Goal: Information Seeking & Learning: Compare options

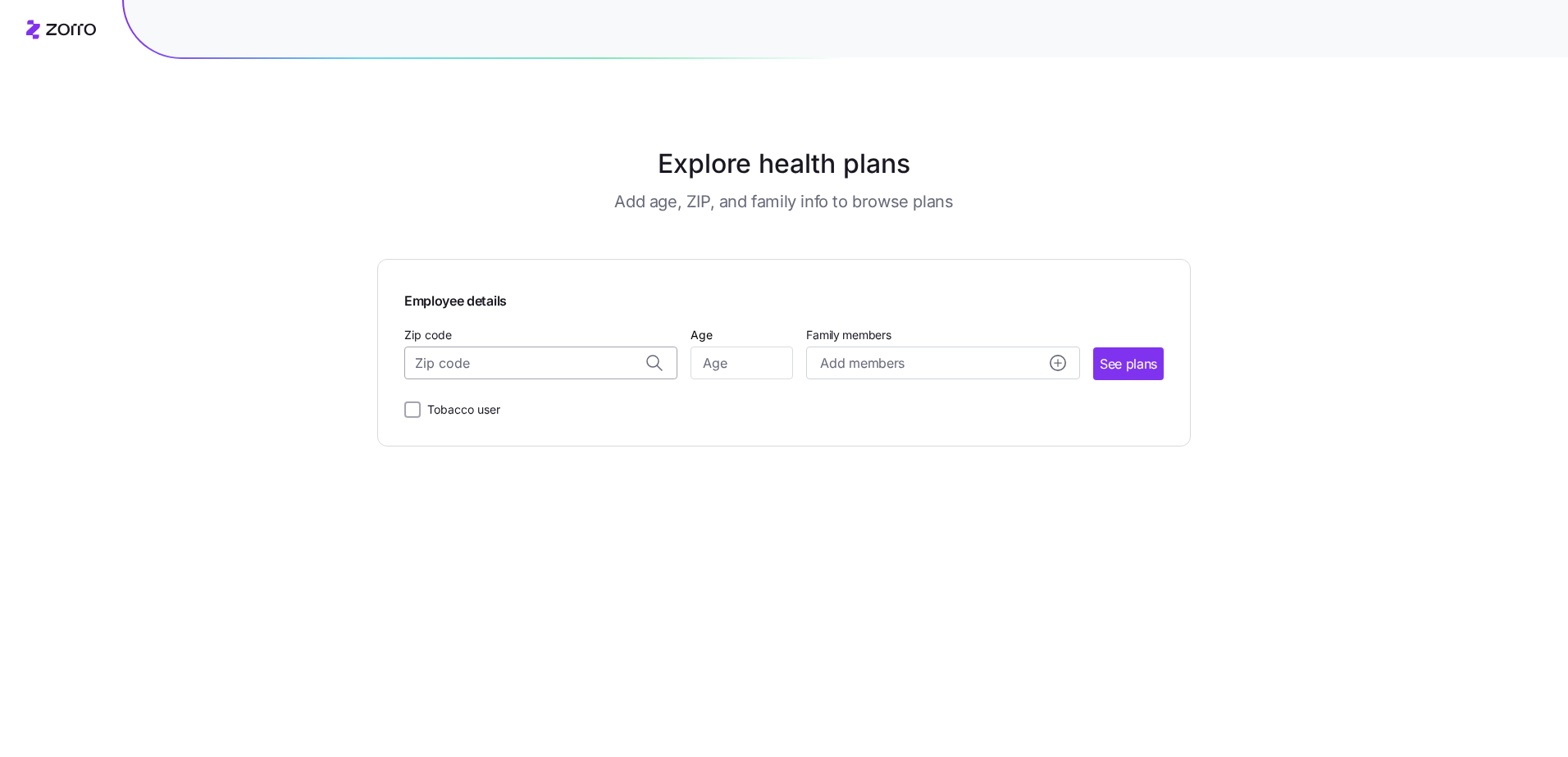
click at [504, 368] on input "Zip code" at bounding box center [541, 364] width 273 height 33
click at [489, 366] on input "Zip code" at bounding box center [541, 364] width 273 height 33
type input "260"
click at [502, 368] on input "Zip code" at bounding box center [541, 364] width 273 height 33
type input "21623"
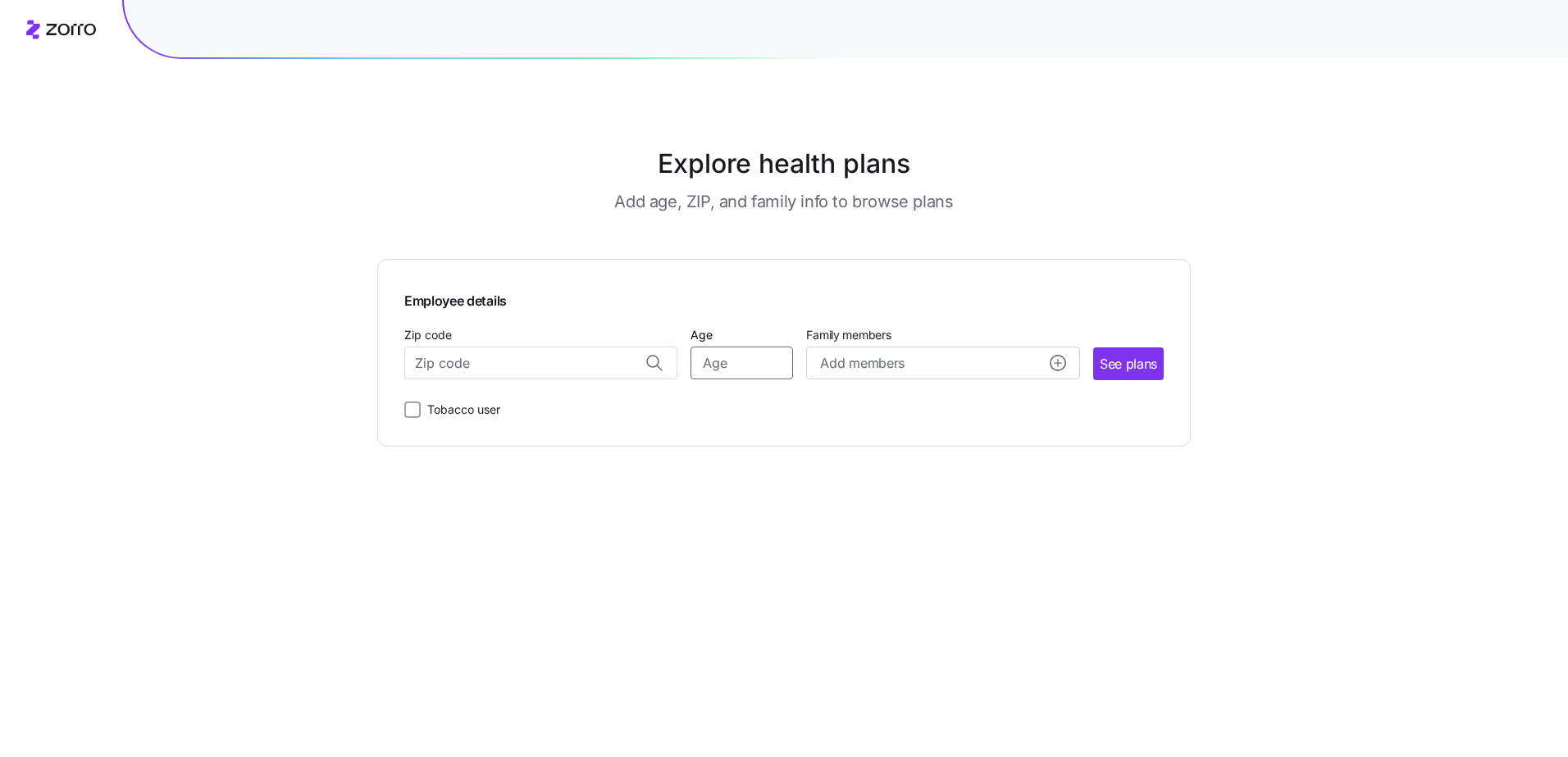
click at [761, 359] on input "Age" at bounding box center [742, 364] width 103 height 33
type input "61"
click at [868, 357] on span "Add members" at bounding box center [862, 364] width 84 height 21
click at [881, 471] on input "Age" at bounding box center [867, 468] width 82 height 33
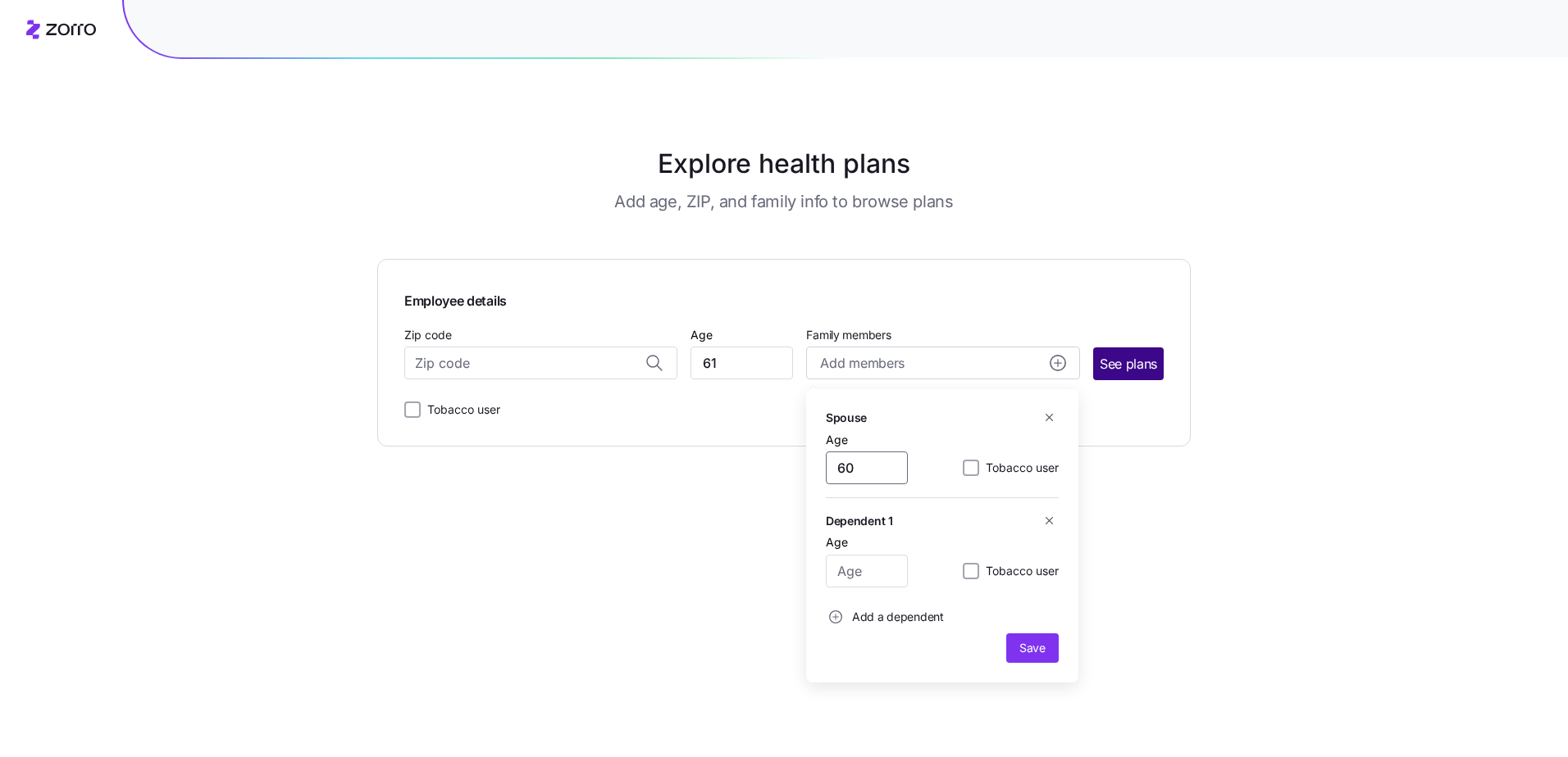
type input "60"
click at [1116, 365] on span "See plans" at bounding box center [1128, 364] width 57 height 21
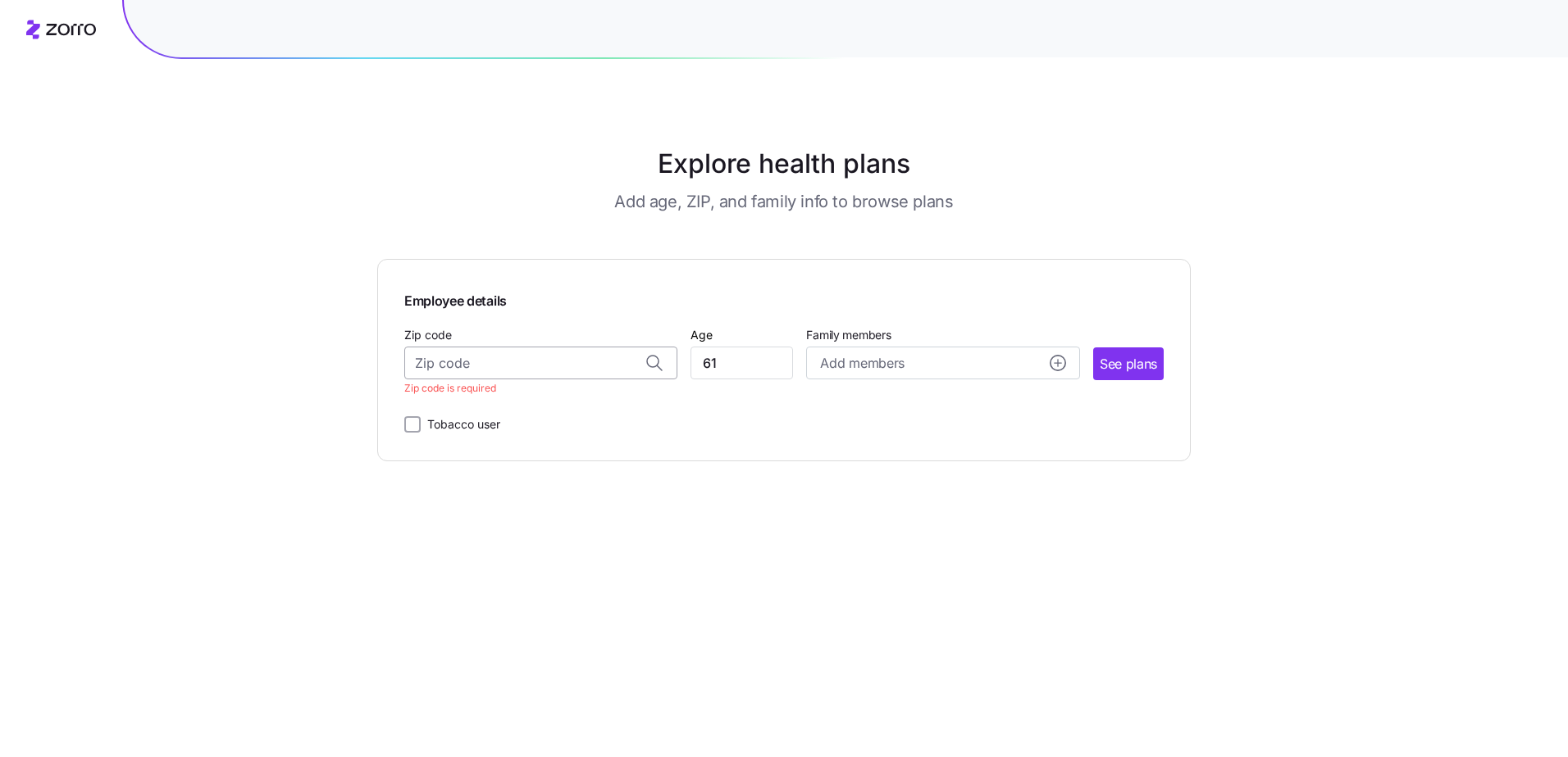
click at [562, 359] on input "Zip code" at bounding box center [541, 364] width 273 height 33
click at [461, 404] on span "21673, [GEOGRAPHIC_DATA], [GEOGRAPHIC_DATA]" at bounding box center [538, 406] width 230 height 21
type input "21673, [GEOGRAPHIC_DATA], [GEOGRAPHIC_DATA]"
click at [1112, 369] on span "See plans" at bounding box center [1128, 364] width 57 height 21
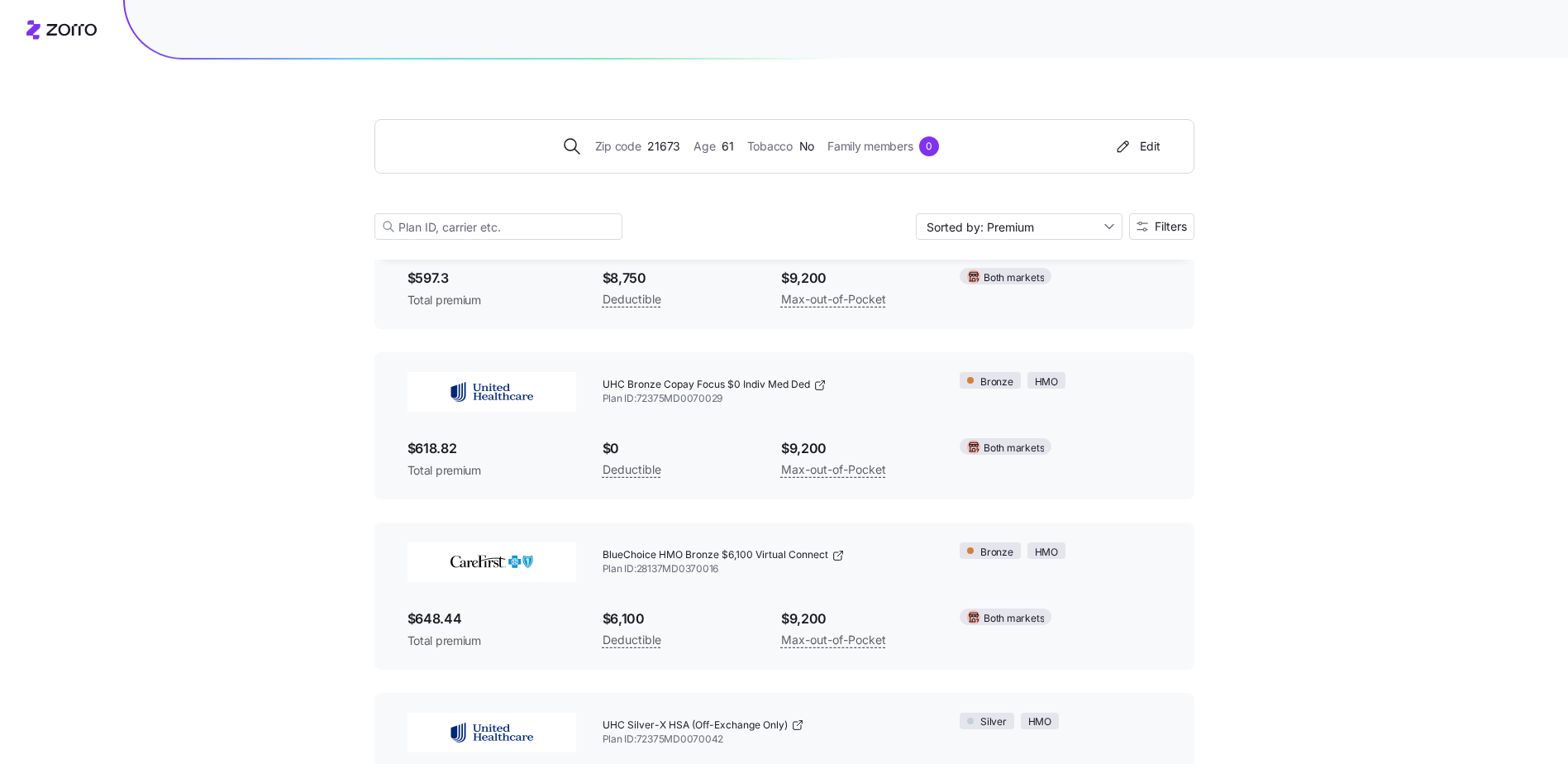
scroll to position [745, 0]
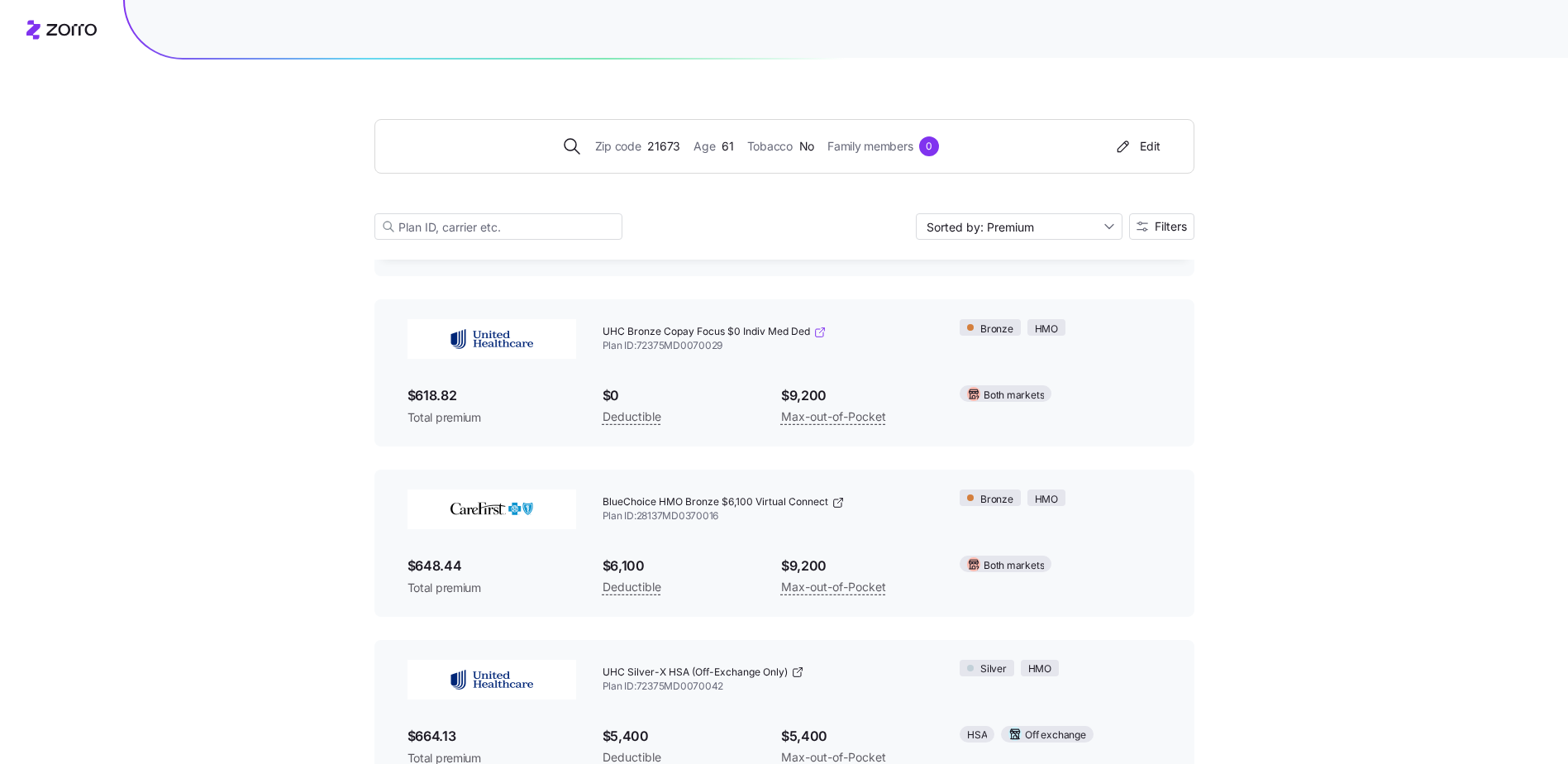
click at [823, 332] on icon at bounding box center [820, 333] width 13 height 13
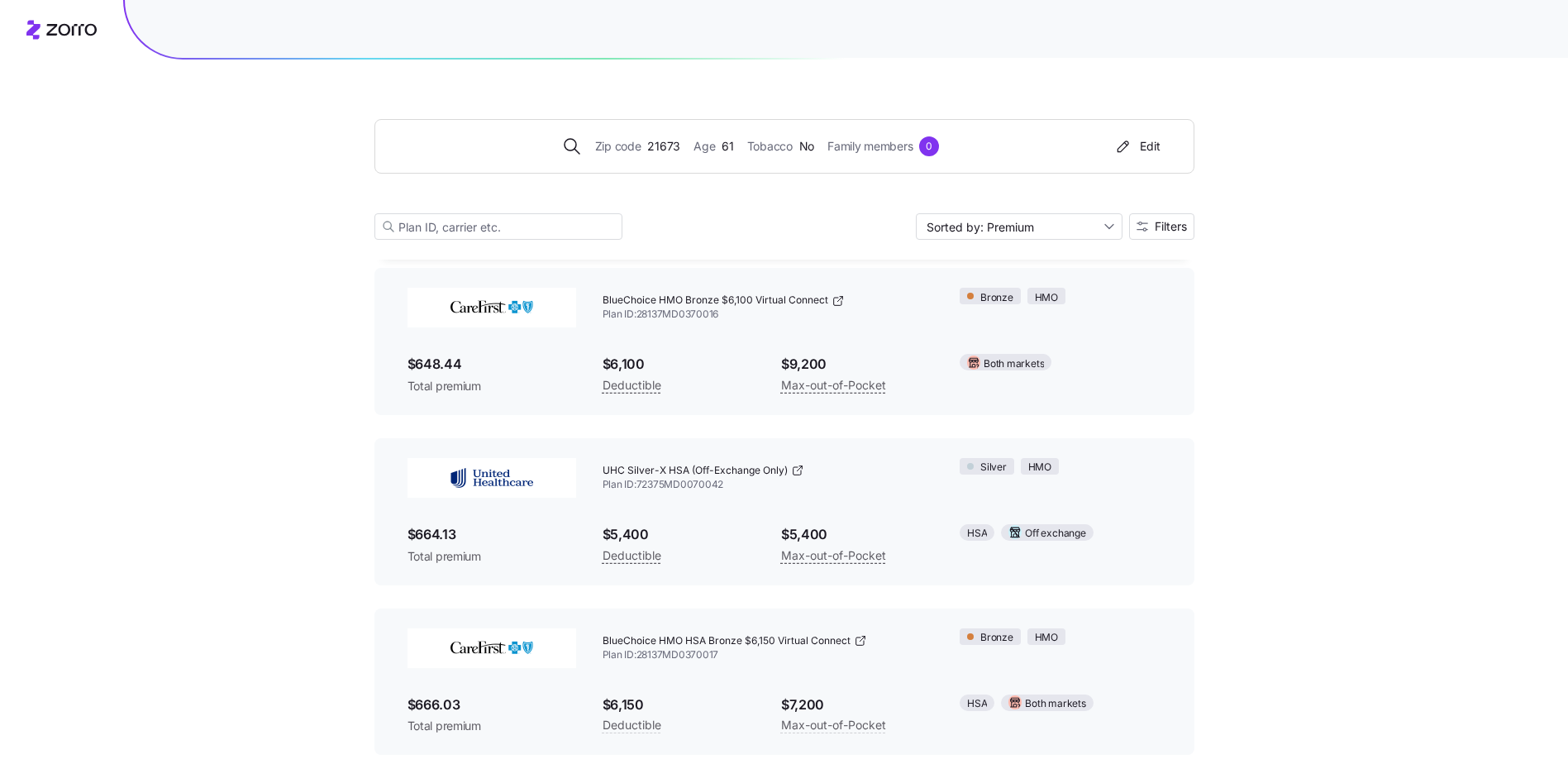
scroll to position [993, 0]
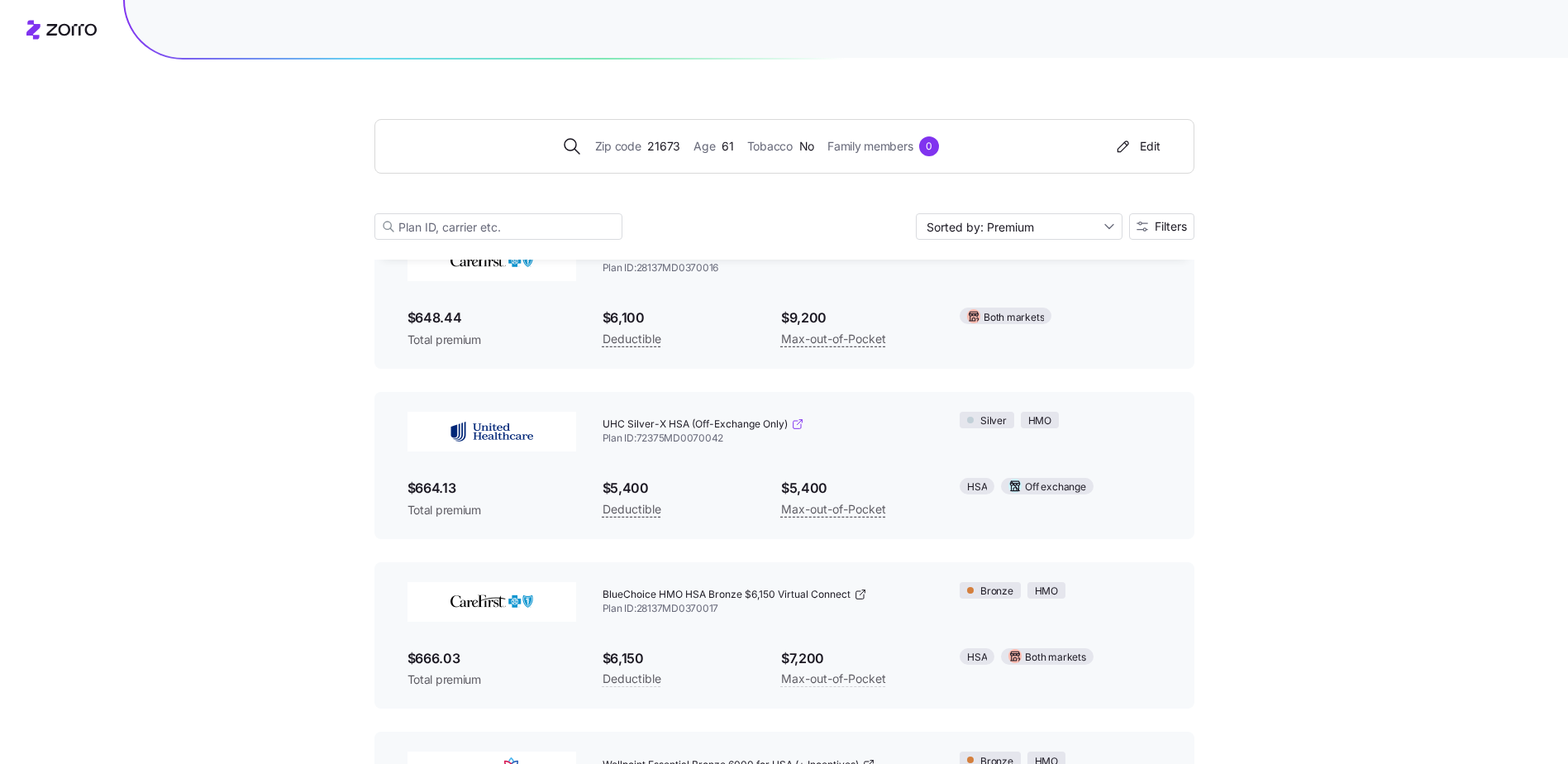
click at [799, 426] on icon at bounding box center [796, 425] width 8 height 8
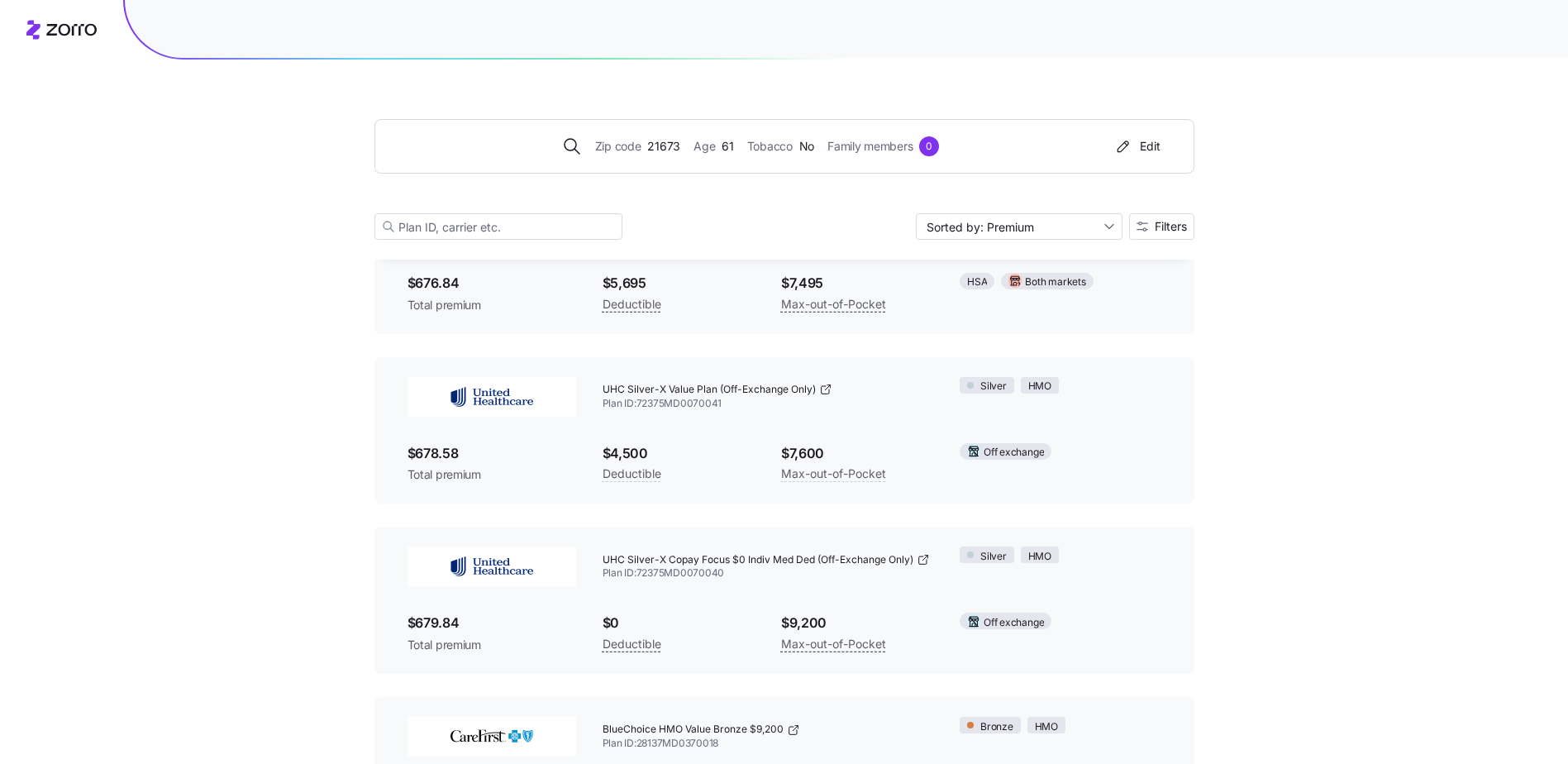
scroll to position [2068, 0]
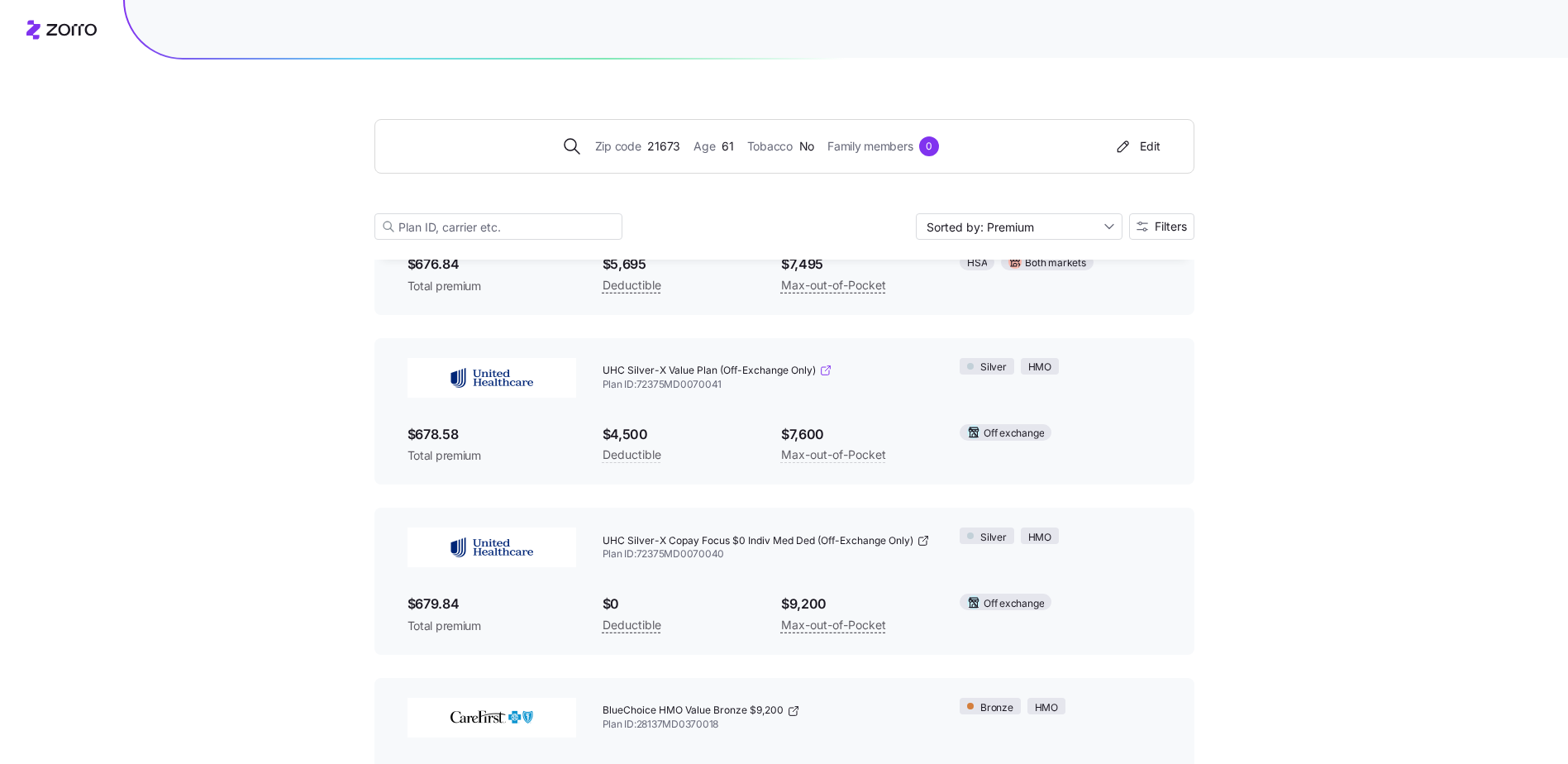
click at [829, 372] on icon at bounding box center [826, 370] width 13 height 13
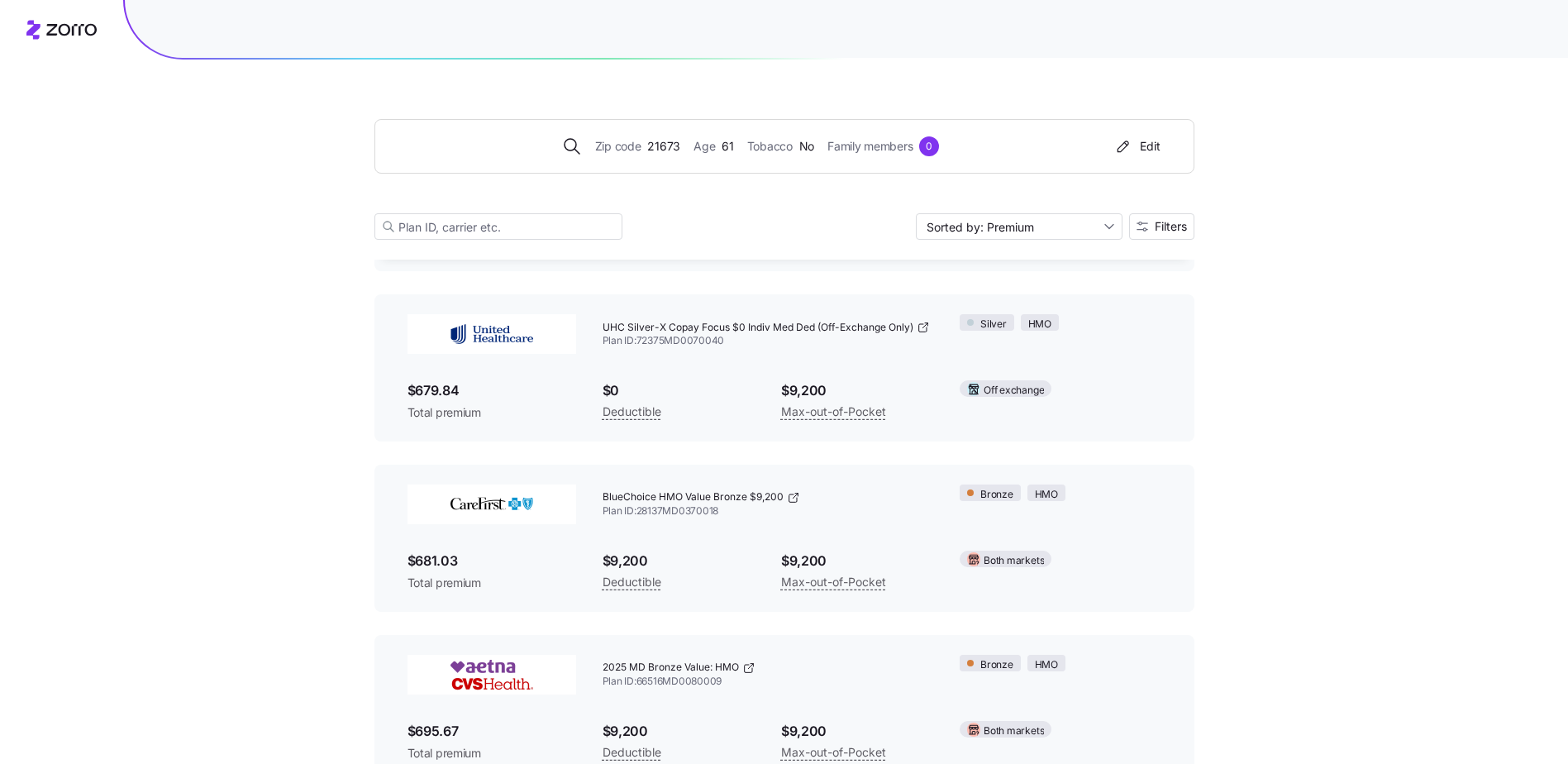
scroll to position [2316, 0]
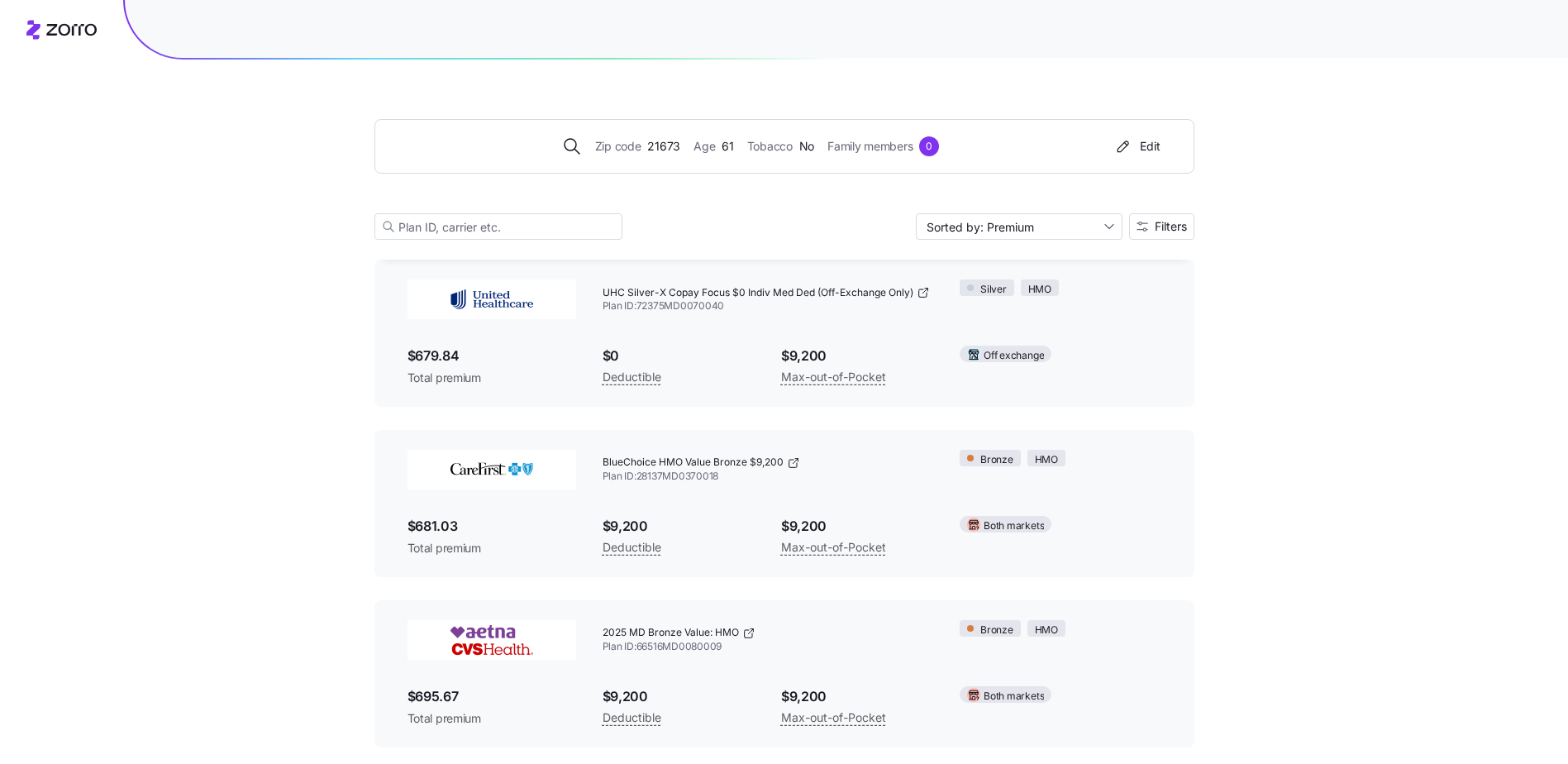
click at [931, 293] on div "UHC Silver-X Copay Focus $0 Indiv Med Ded (Off-Exchange Only)" at bounding box center [768, 293] width 332 height 14
click at [926, 293] on icon at bounding box center [923, 293] width 13 height 13
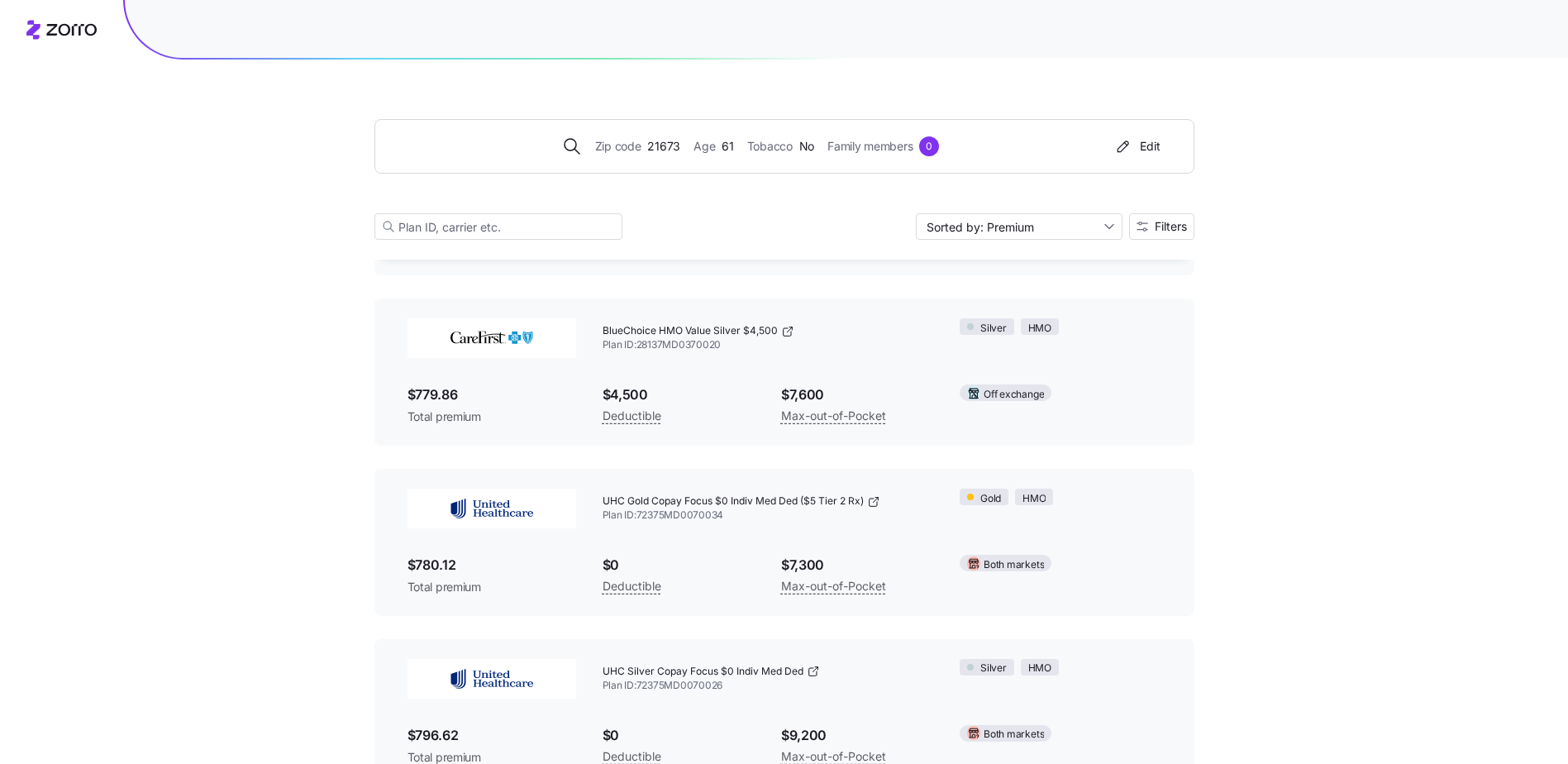
scroll to position [3308, 0]
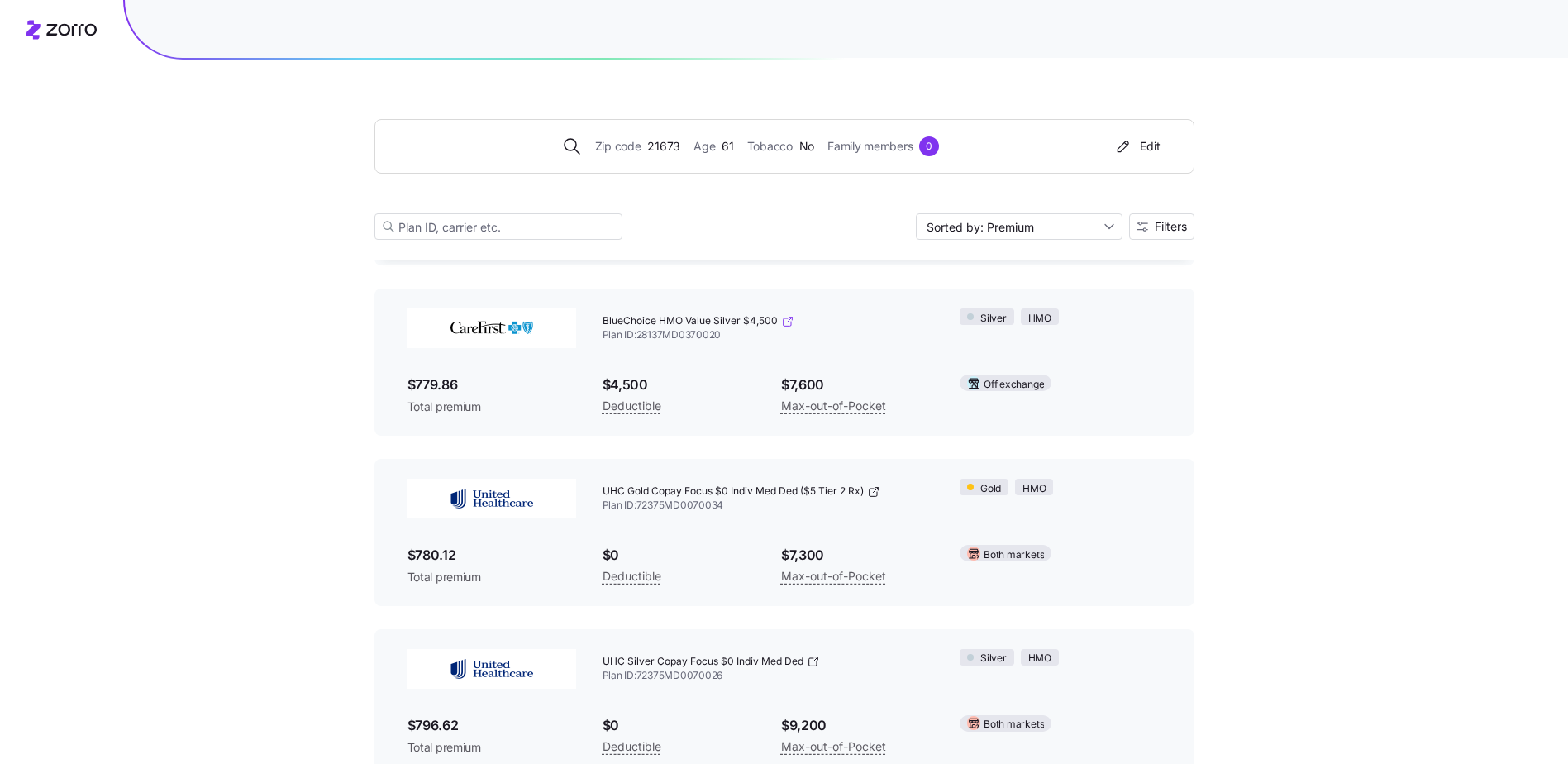
click at [785, 321] on icon at bounding box center [788, 322] width 13 height 13
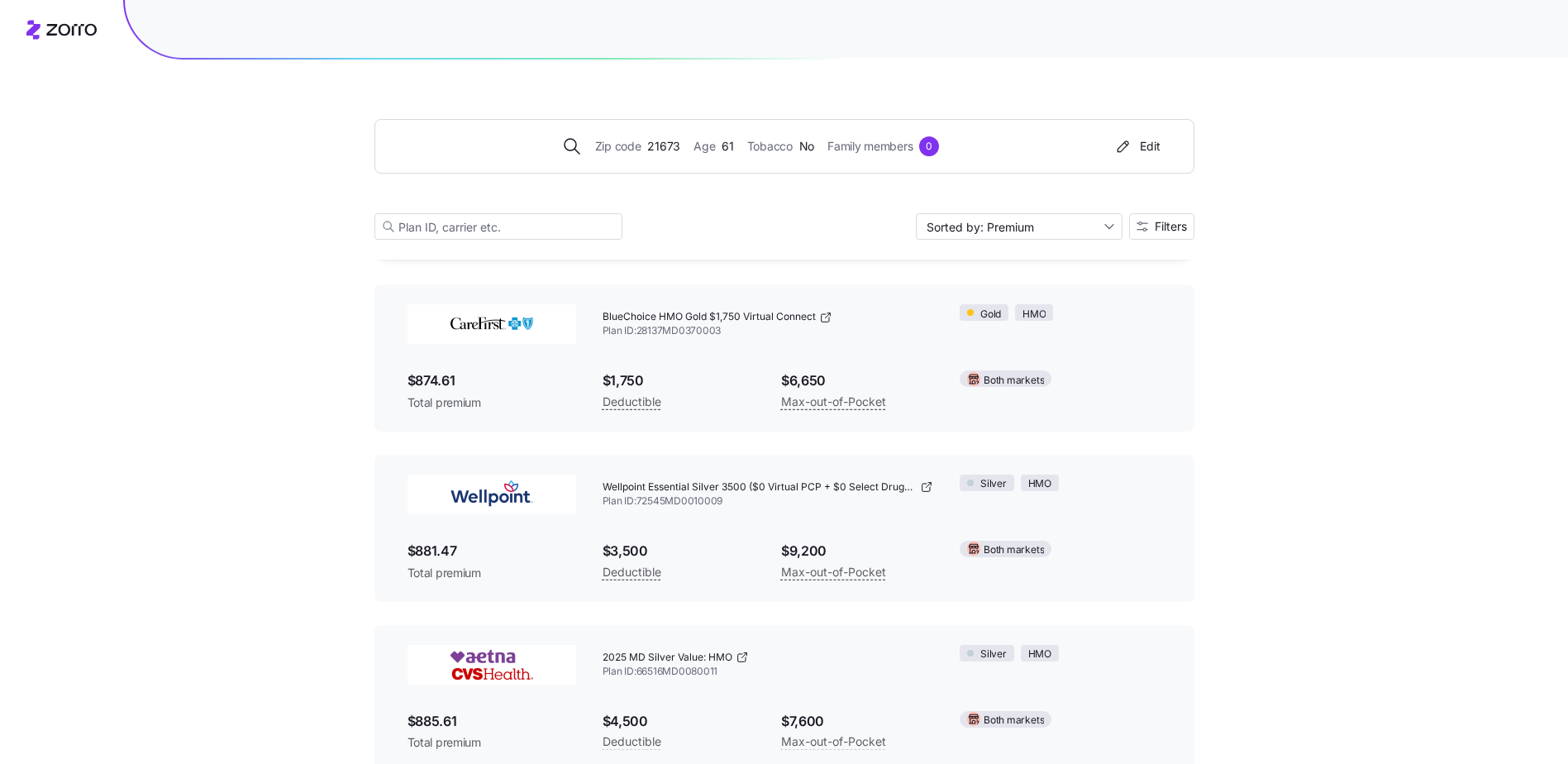
scroll to position [5211, 0]
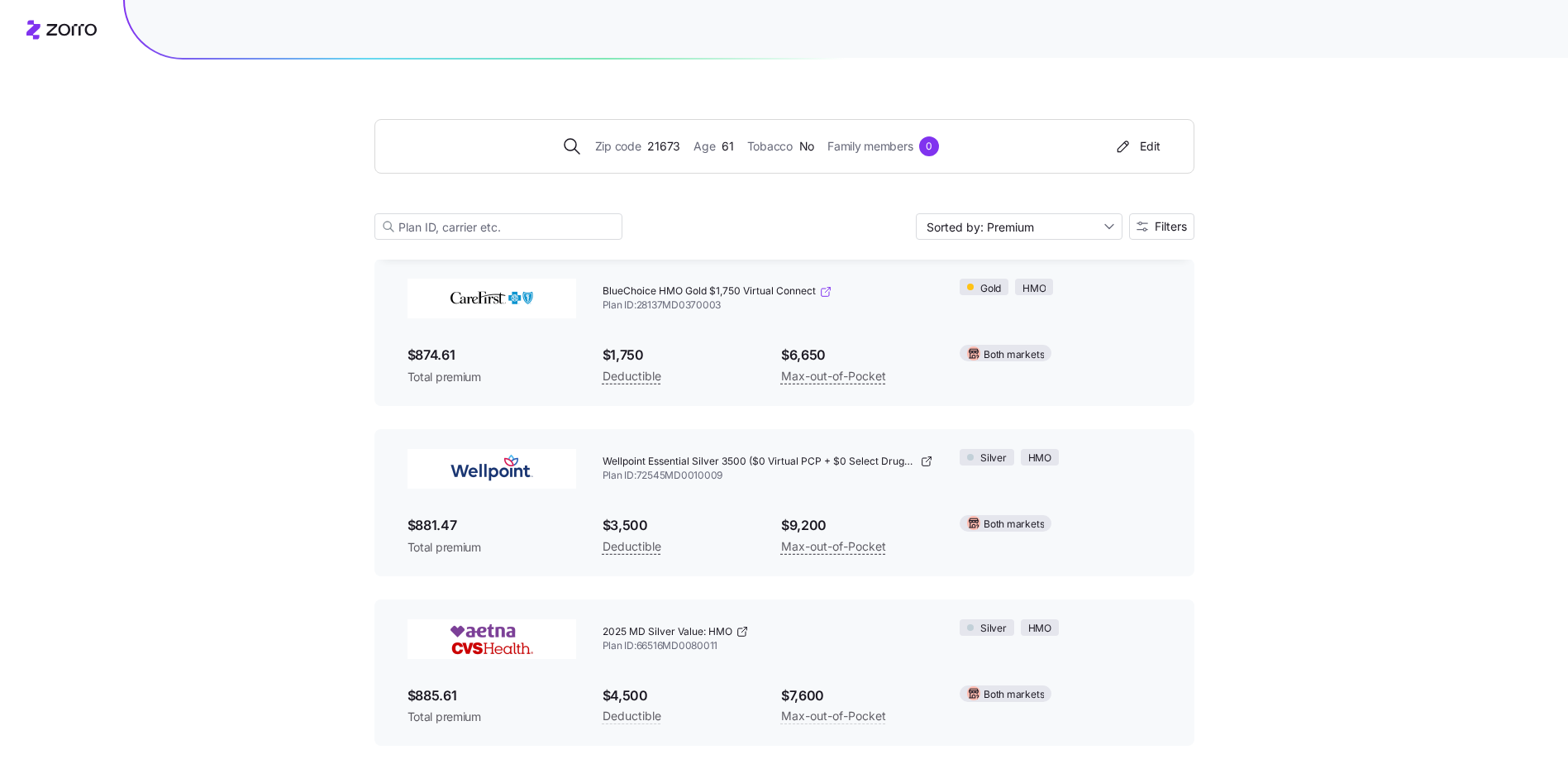
click at [830, 291] on icon at bounding box center [826, 292] width 13 height 13
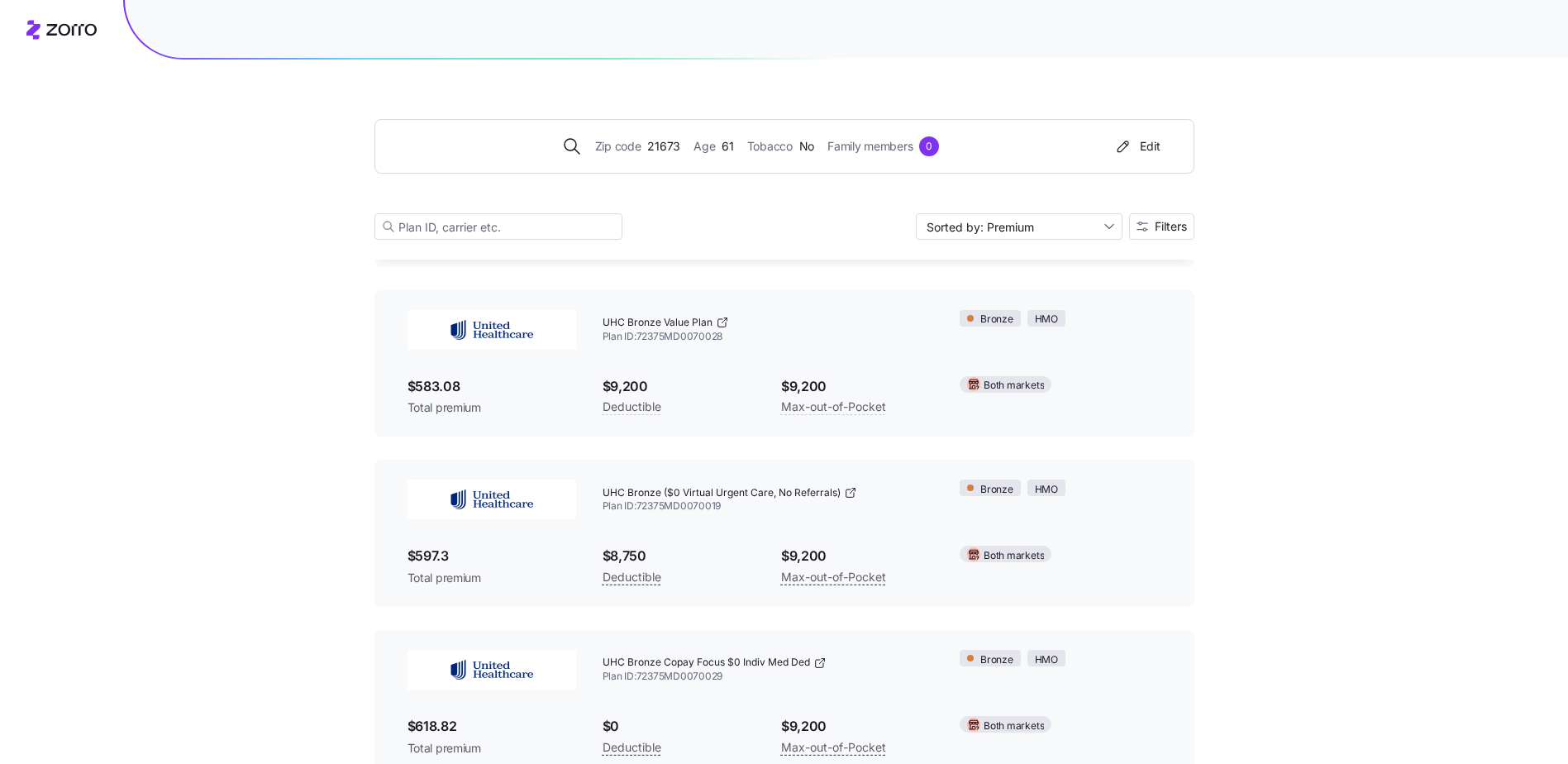
scroll to position [0, 0]
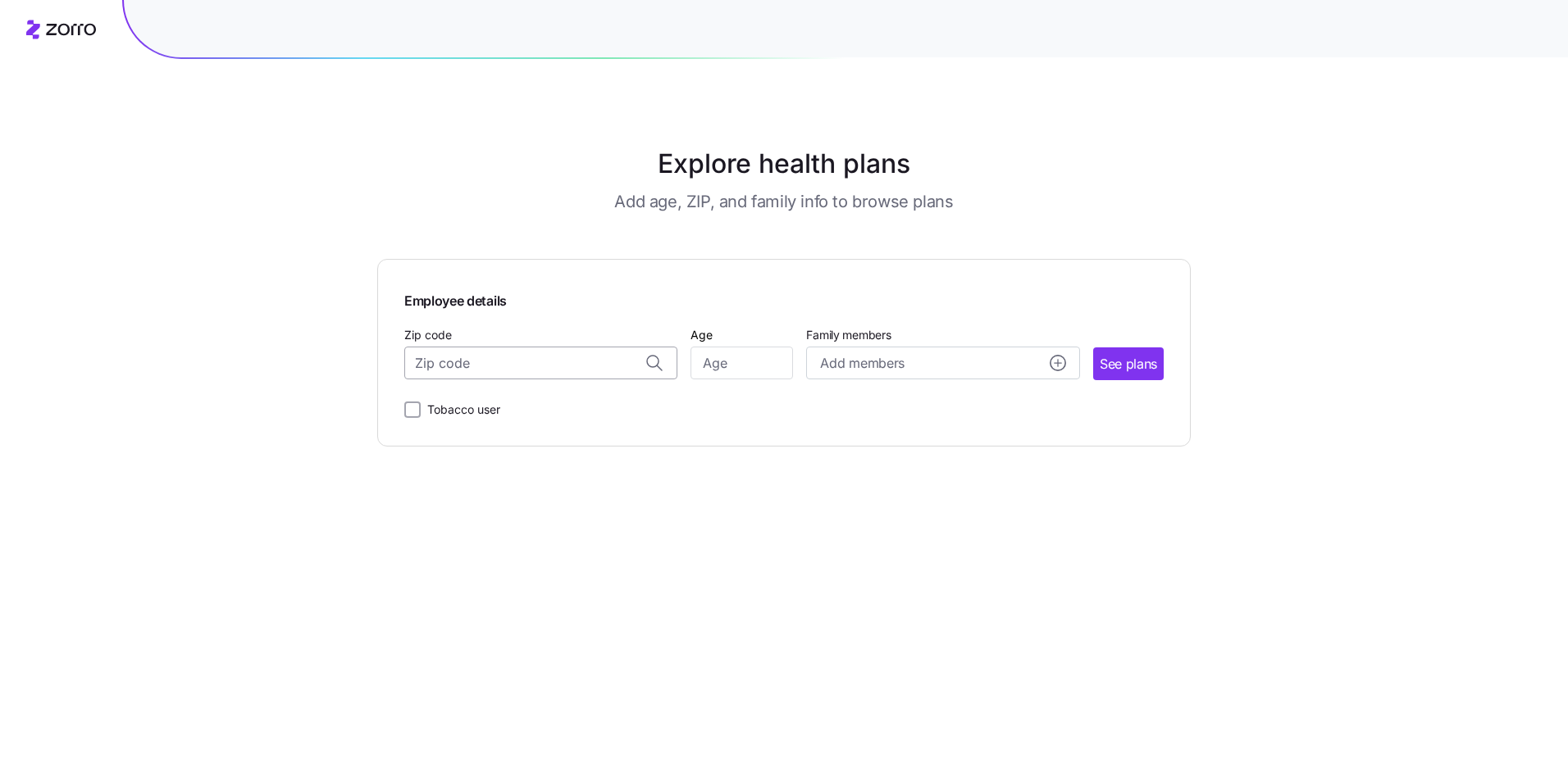
click at [594, 358] on input "Zip code" at bounding box center [541, 364] width 273 height 33
click at [486, 407] on span "21638, [GEOGRAPHIC_DATA], [GEOGRAPHIC_DATA]" at bounding box center [538, 406] width 230 height 21
type input "21638, [GEOGRAPHIC_DATA], [GEOGRAPHIC_DATA]"
click at [739, 364] on input "Age" at bounding box center [742, 364] width 103 height 33
type input "61"
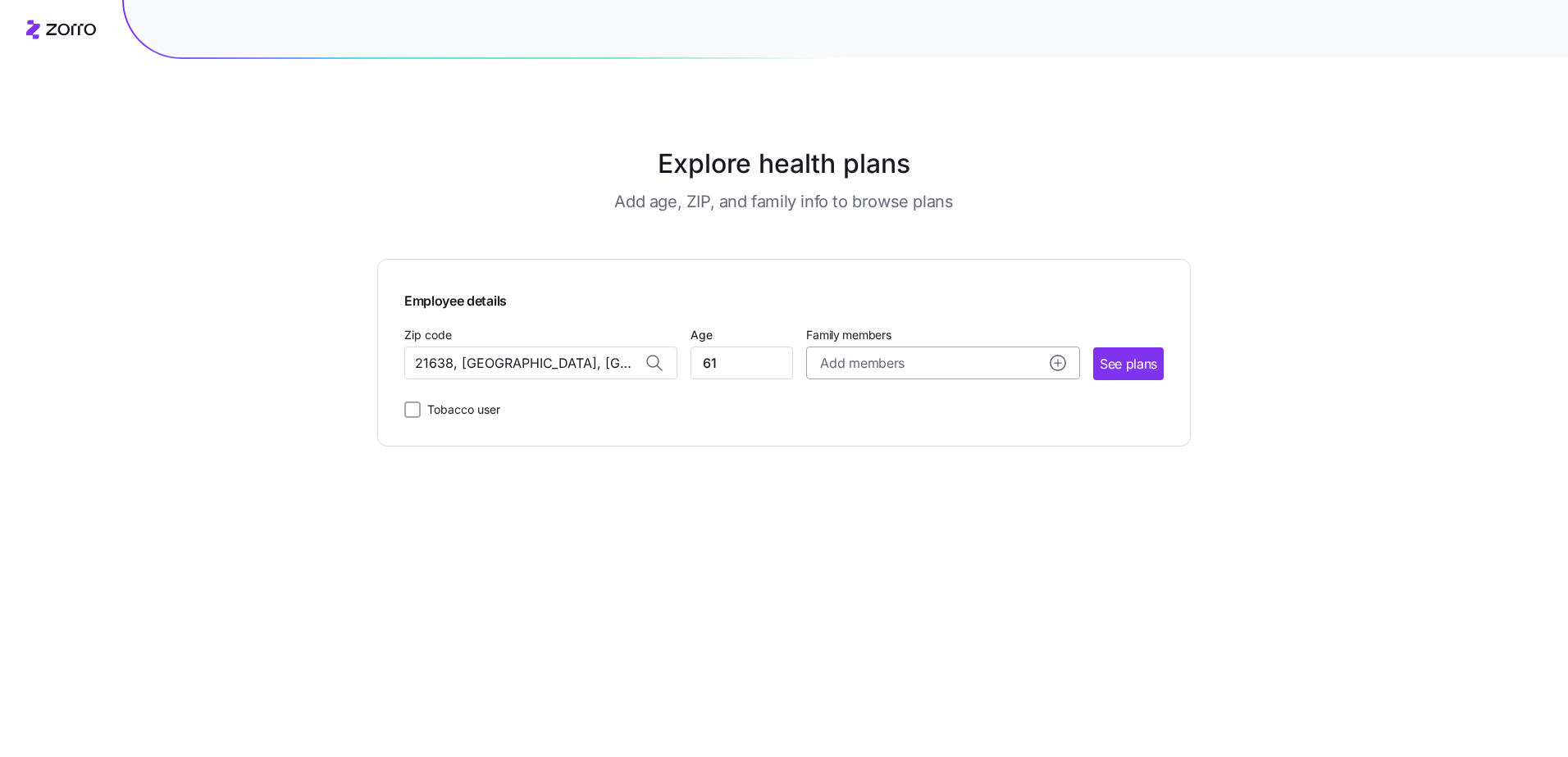
click at [906, 359] on div "Add members" at bounding box center [943, 364] width 245 height 21
click at [864, 475] on input "Age" at bounding box center [867, 468] width 82 height 33
type input "61"
click at [1032, 644] on span "Save" at bounding box center [1033, 649] width 27 height 17
click at [1130, 364] on span "See plans" at bounding box center [1128, 364] width 57 height 21
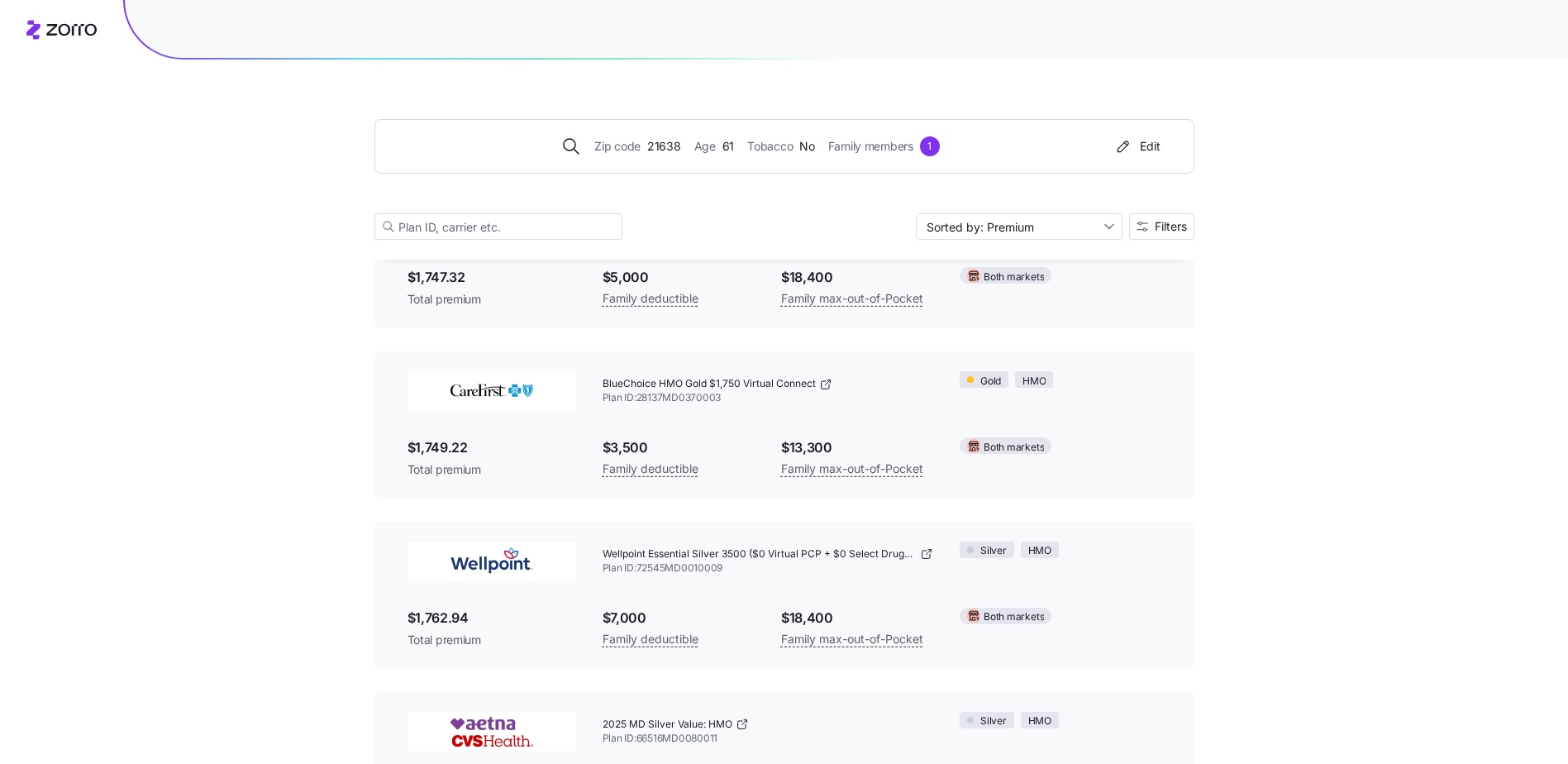
scroll to position [5165, 0]
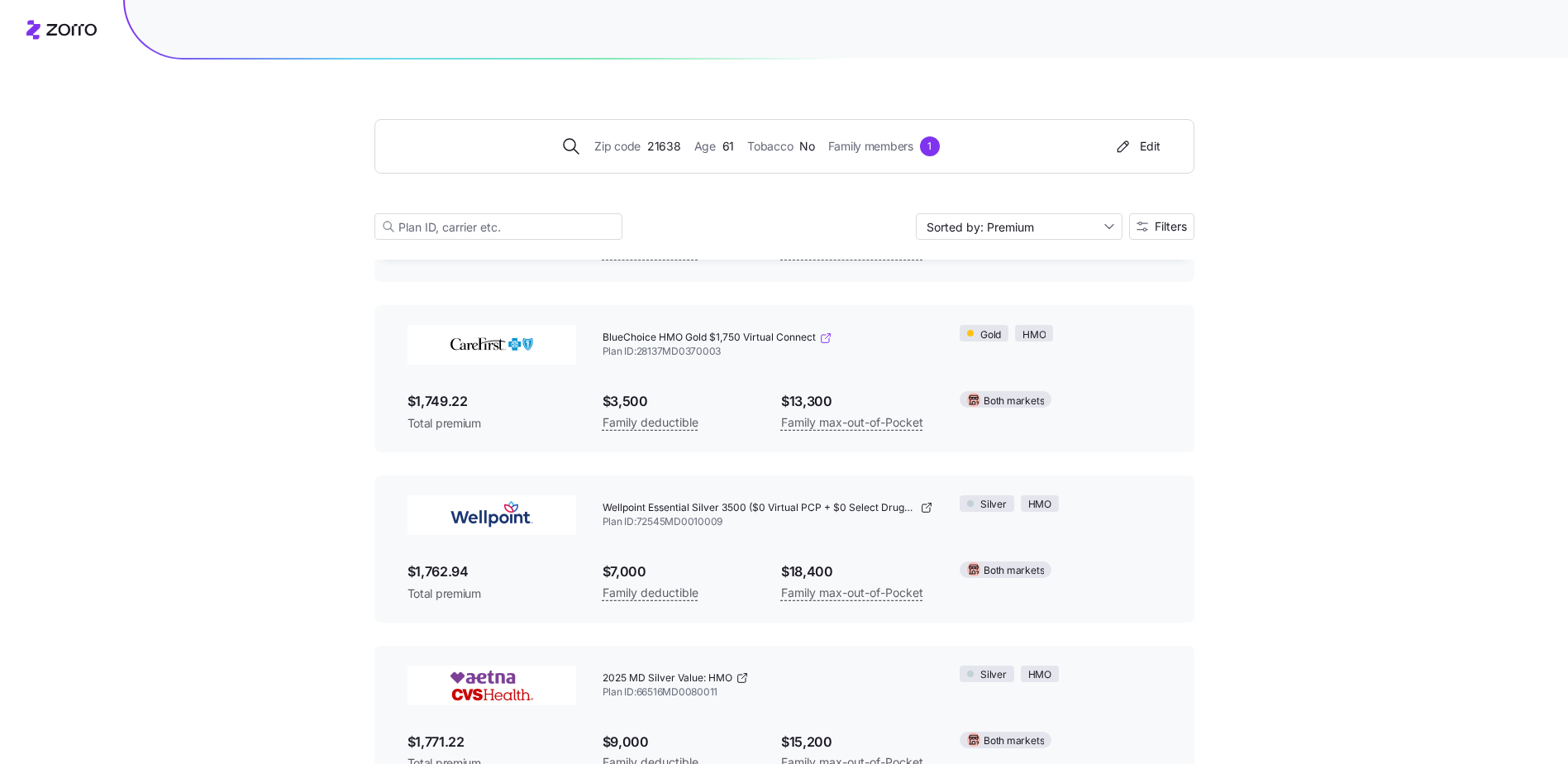
click at [829, 341] on icon at bounding box center [826, 339] width 13 height 13
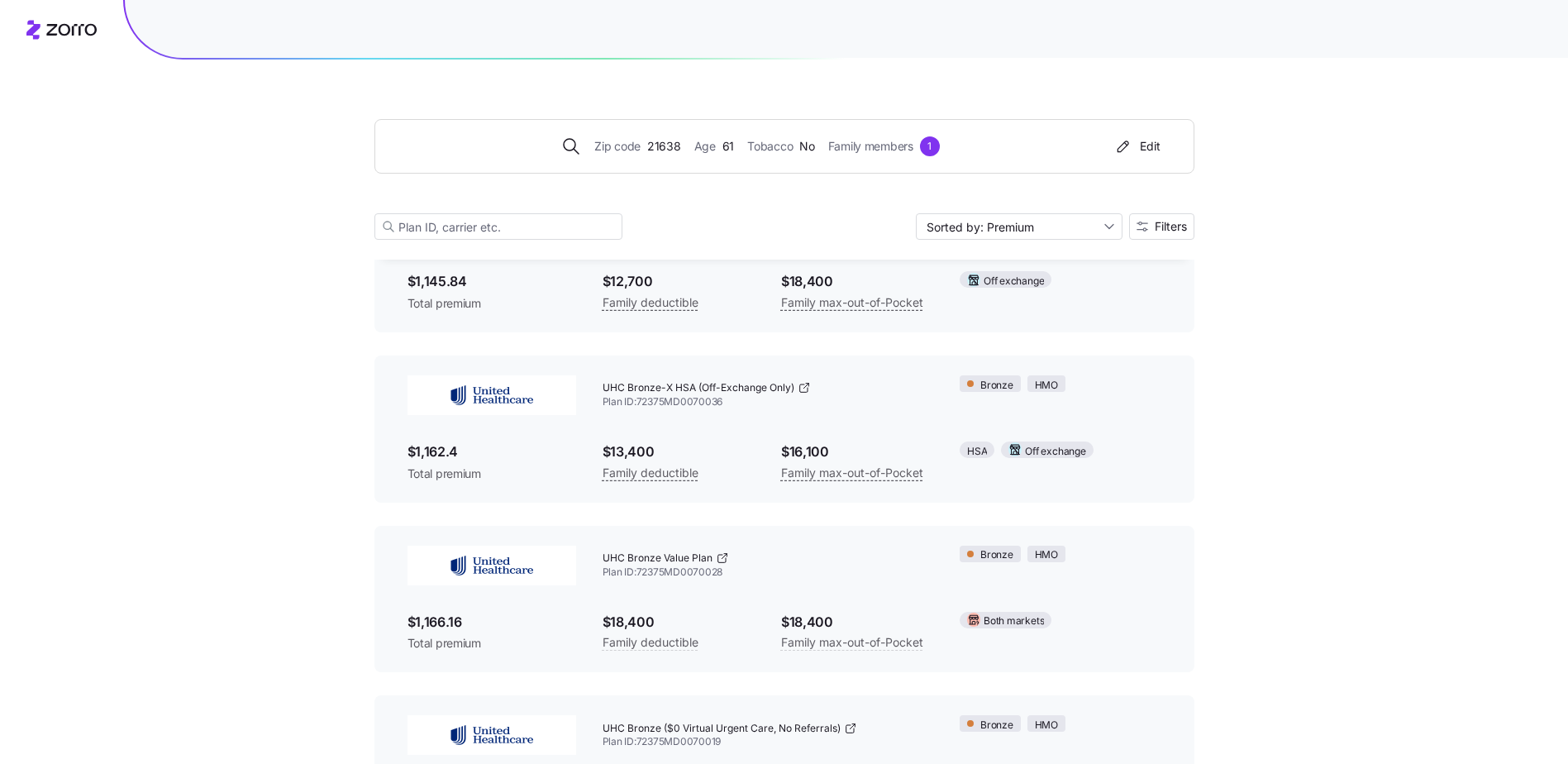
scroll to position [0, 0]
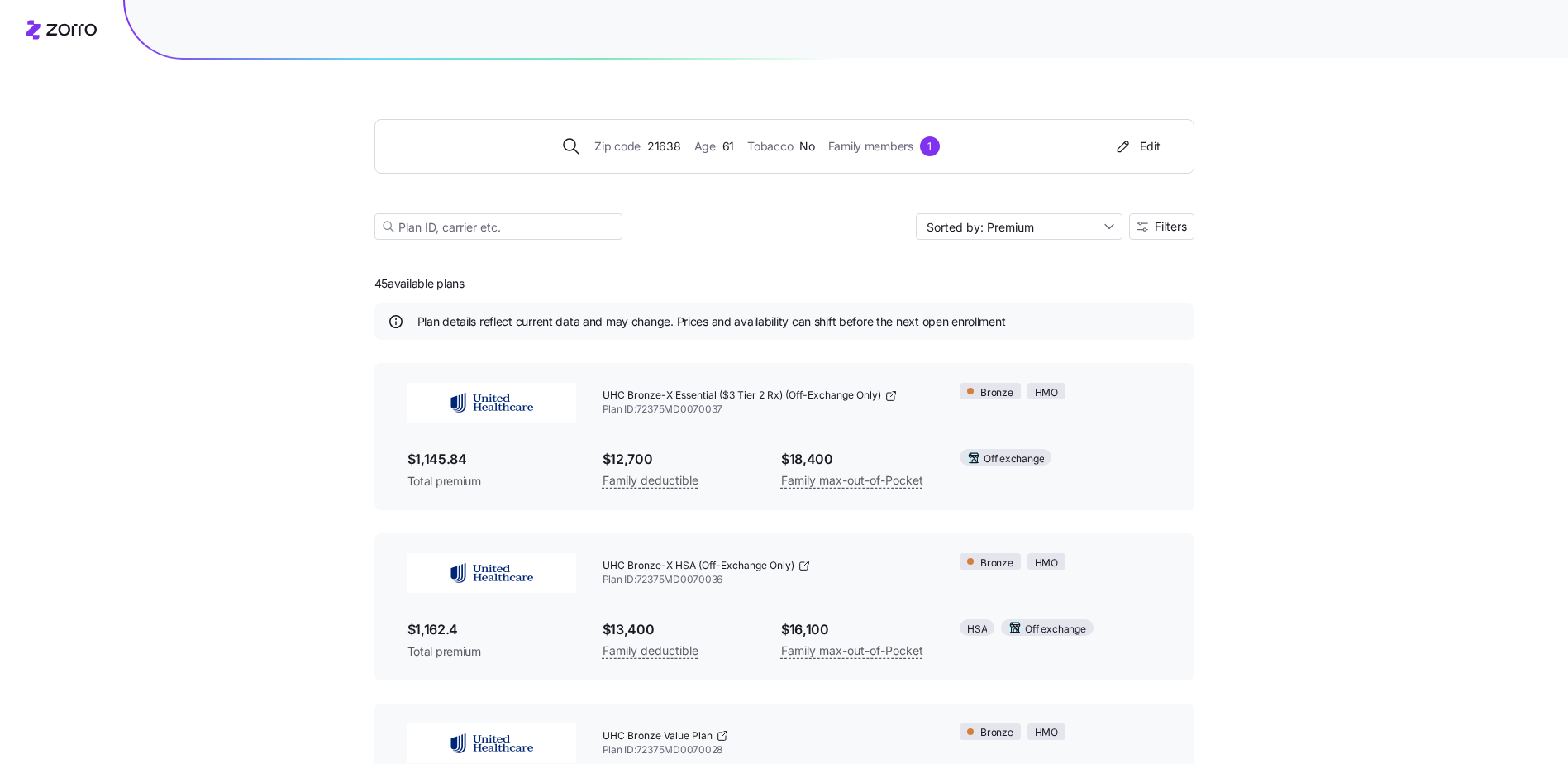
click at [1146, 144] on div "Edit" at bounding box center [1137, 146] width 47 height 17
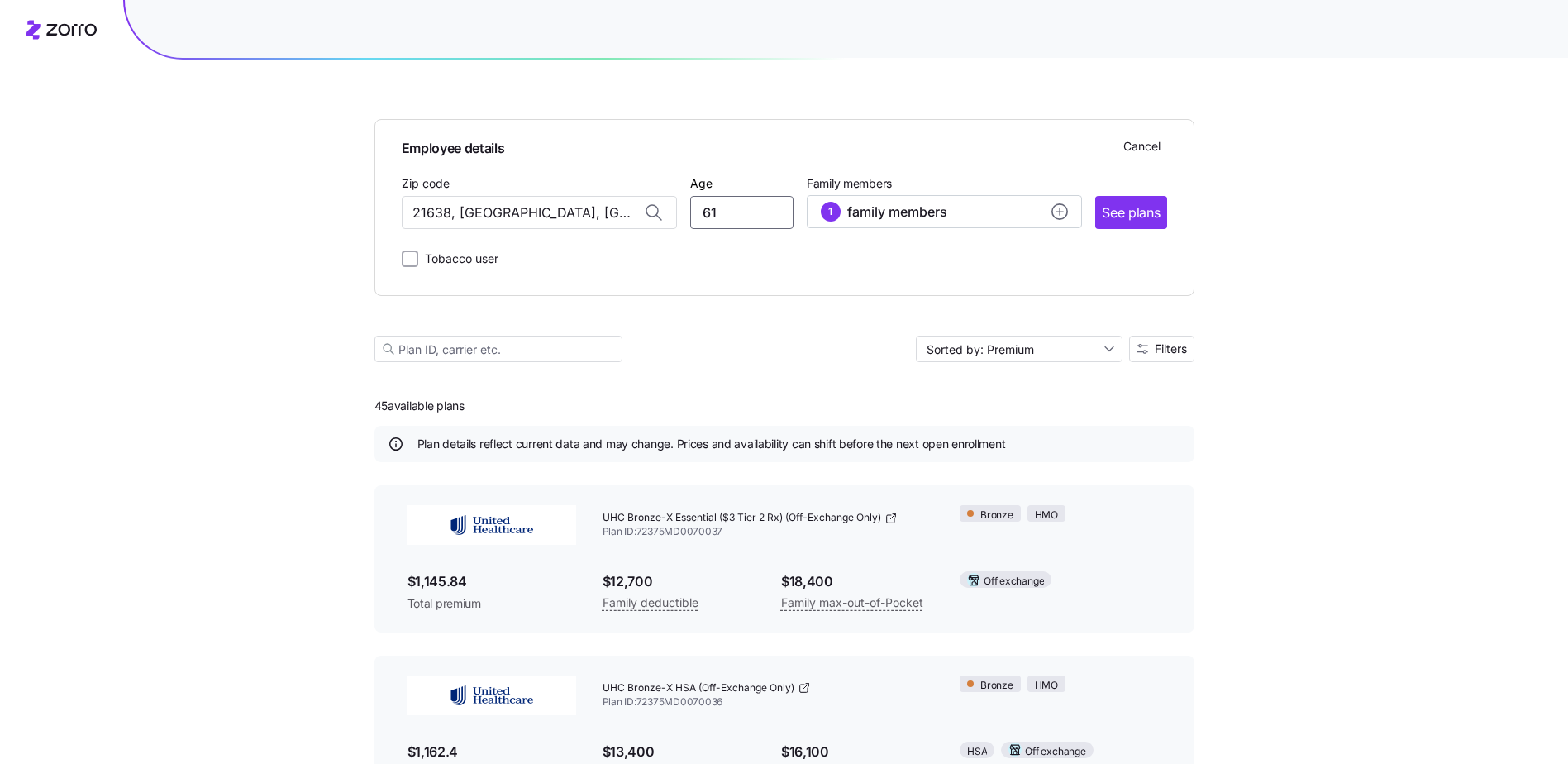
drag, startPoint x: 727, startPoint y: 216, endPoint x: 692, endPoint y: 216, distance: 35.0
click at [692, 216] on input "61" at bounding box center [742, 213] width 104 height 33
type input "35"
click at [1037, 215] on div "1 family members" at bounding box center [945, 211] width 247 height 20
drag, startPoint x: 857, startPoint y: 316, endPoint x: 837, endPoint y: 323, distance: 21.2
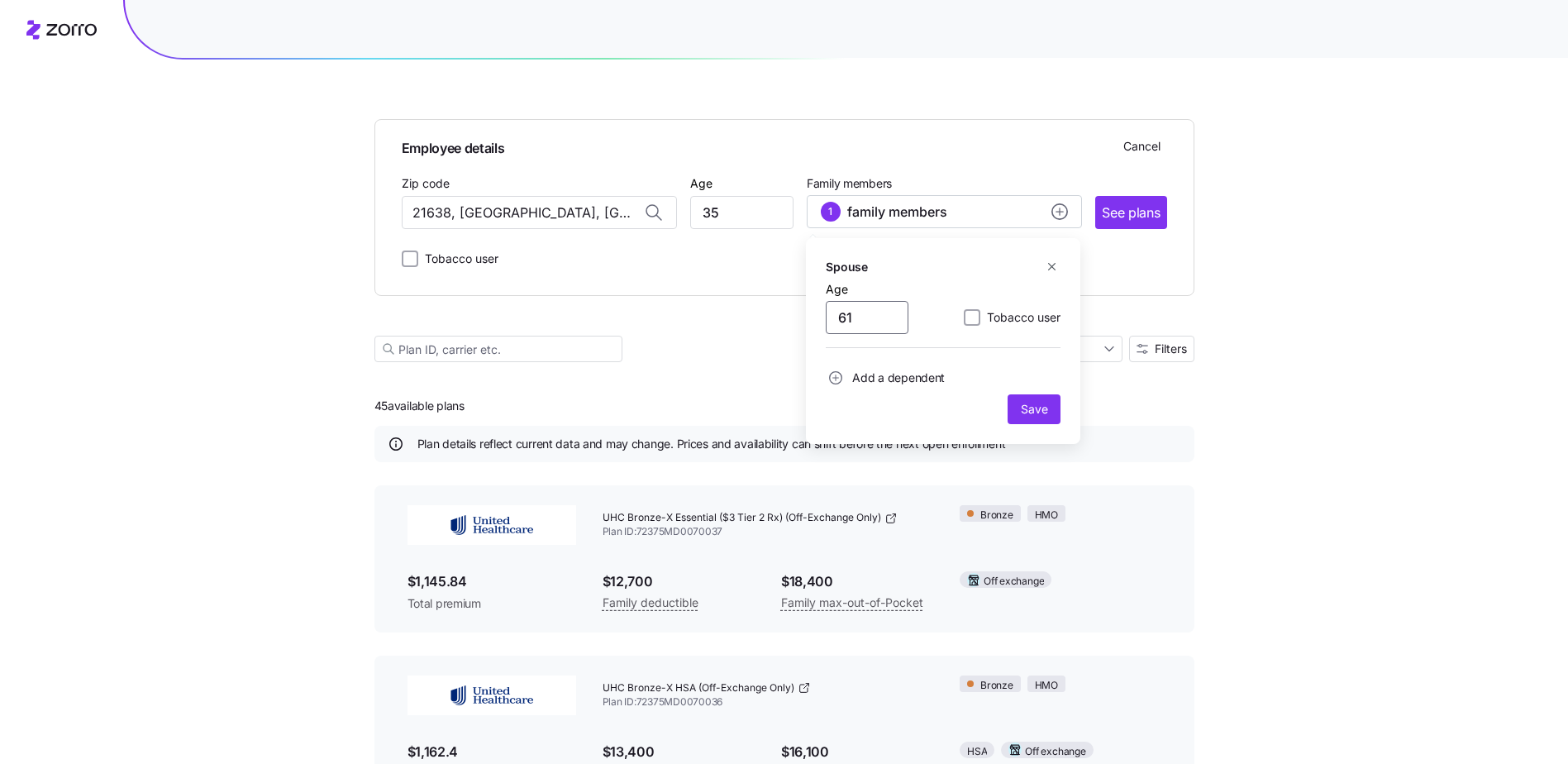
click at [837, 323] on input "61" at bounding box center [867, 318] width 83 height 33
type input "0"
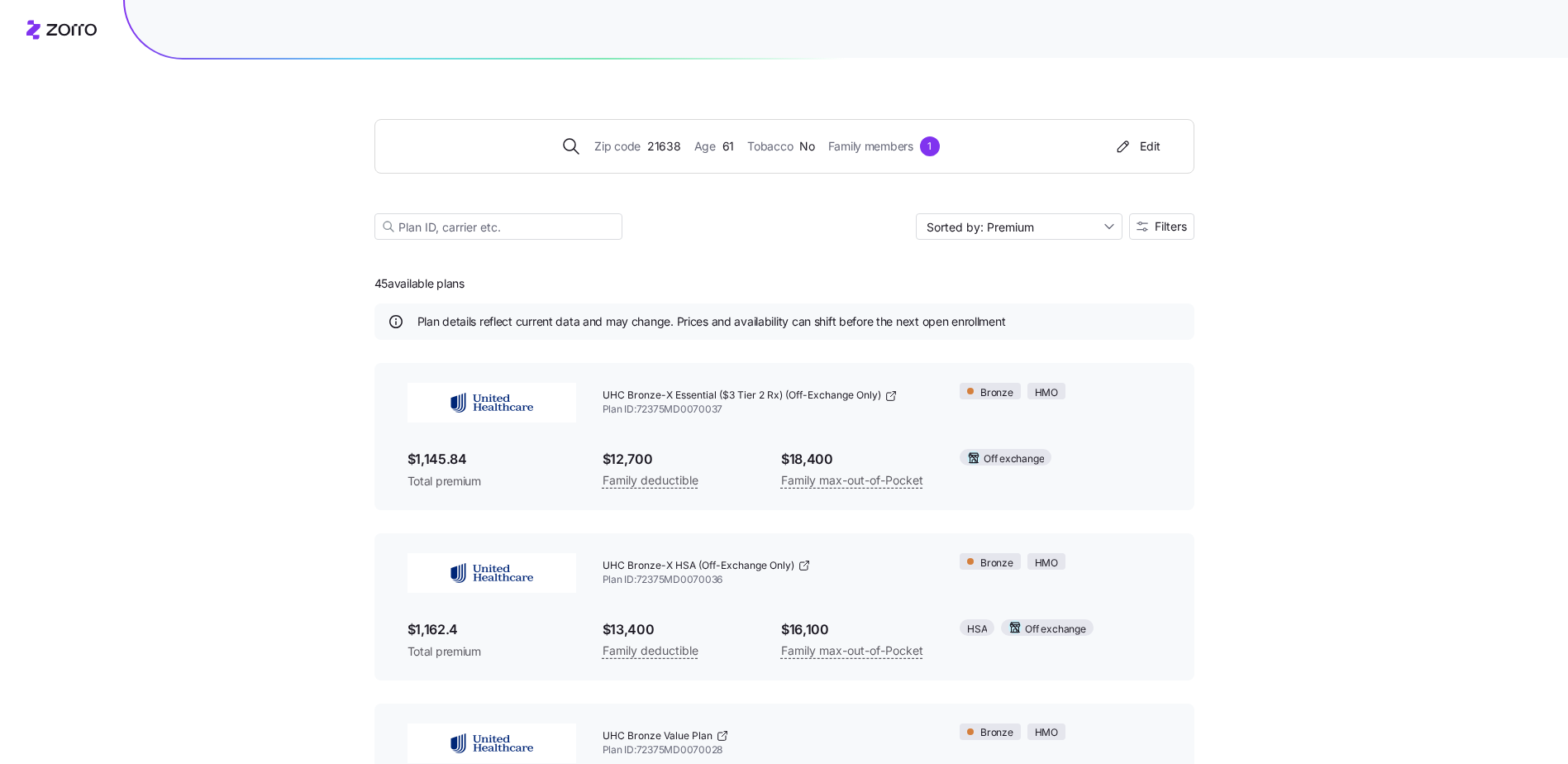
click at [725, 151] on span "61" at bounding box center [728, 146] width 12 height 18
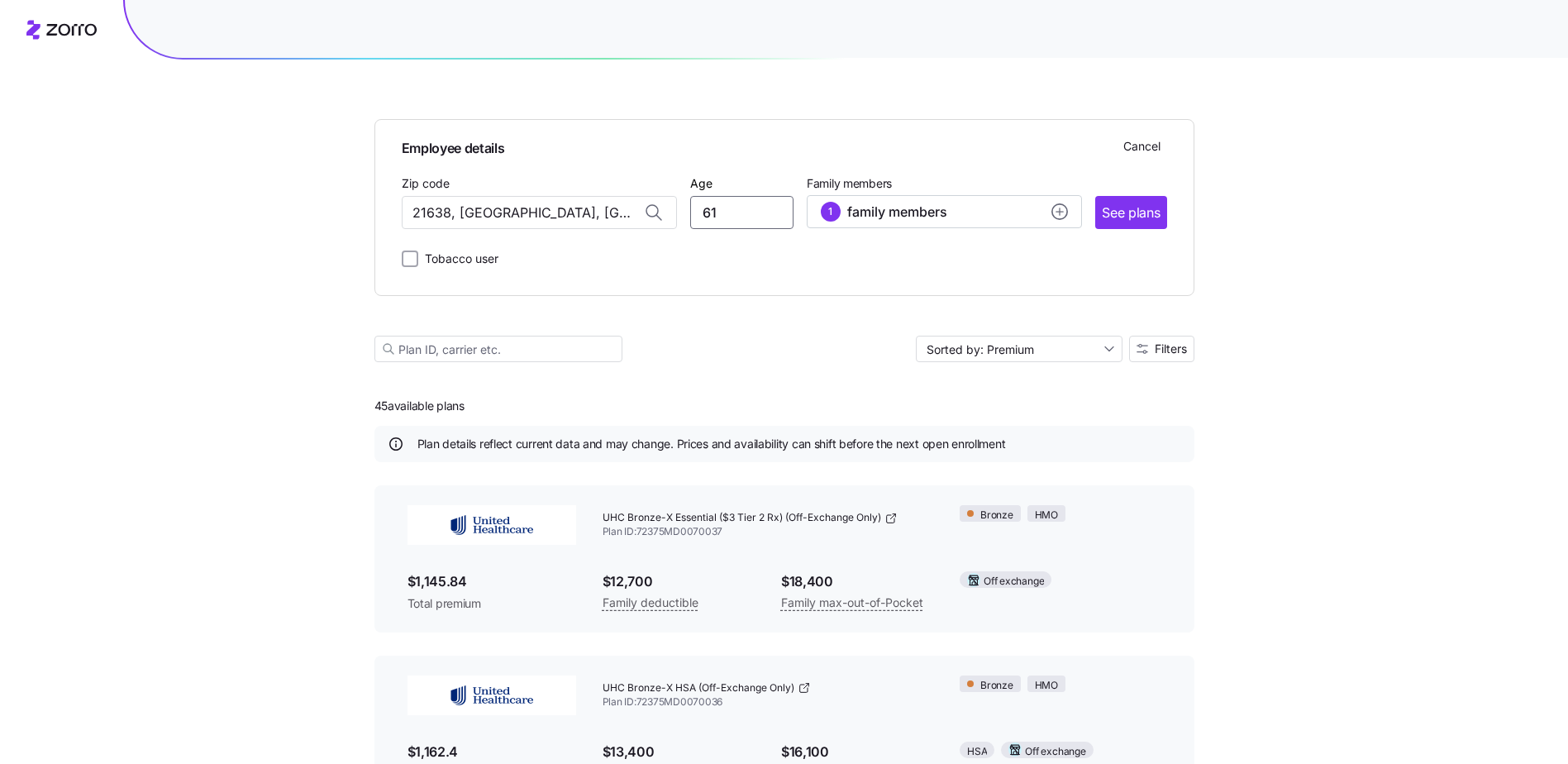
drag, startPoint x: 739, startPoint y: 218, endPoint x: 688, endPoint y: 220, distance: 51.0
click at [688, 220] on div "Zip code 21638, [GEOGRAPHIC_DATA][PERSON_NAME], [GEOGRAPHIC_DATA] Age [DEMOGRAP…" at bounding box center [784, 201] width 765 height 56
type input "35"
drag, startPoint x: 830, startPoint y: 211, endPoint x: 751, endPoint y: 334, distance: 146.2
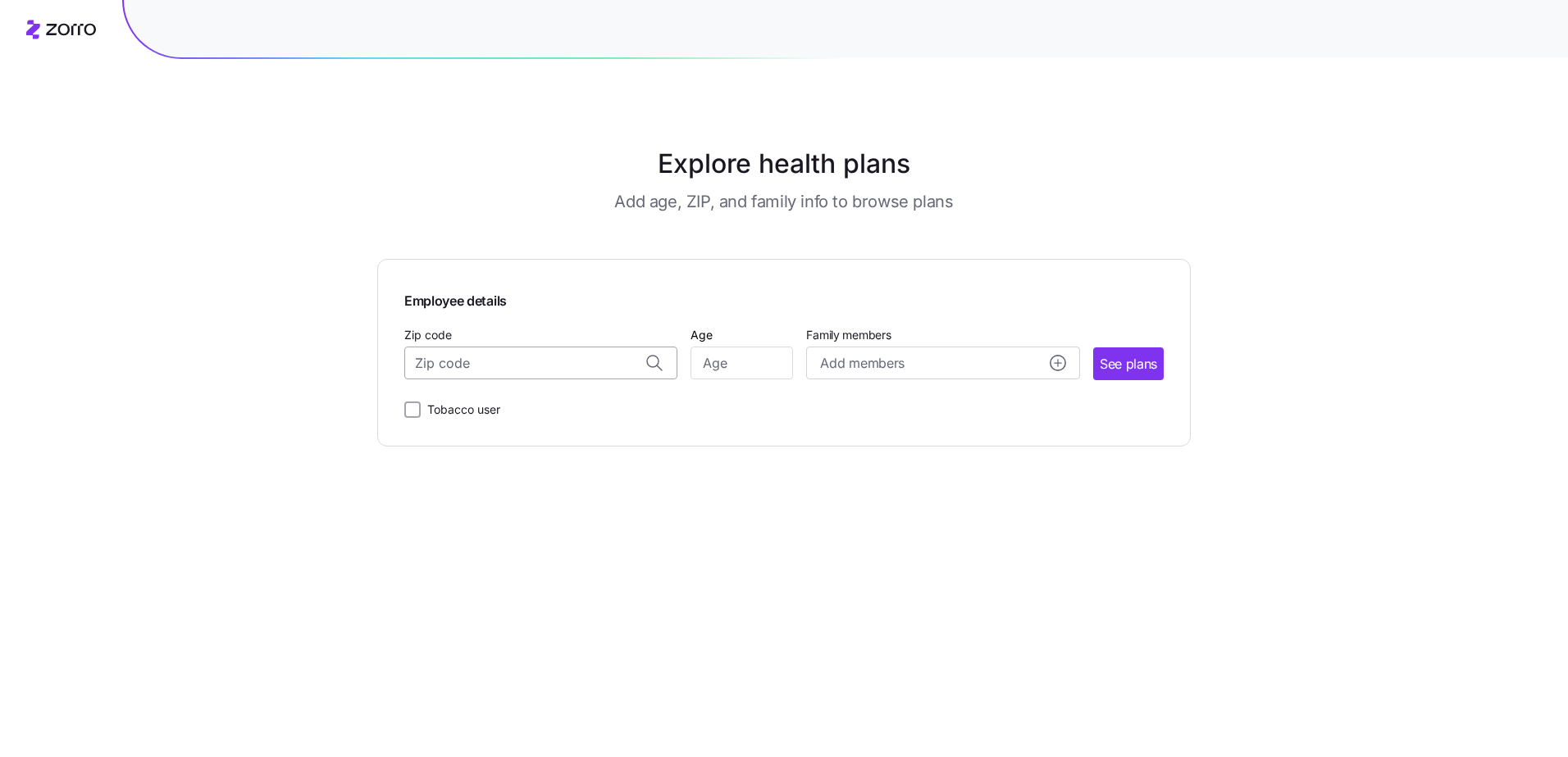
click at [556, 357] on input "Zip code" at bounding box center [541, 364] width 273 height 33
type input "216"
click at [470, 368] on input "Zip code" at bounding box center [541, 364] width 273 height 33
click at [597, 408] on span "21638, [GEOGRAPHIC_DATA], [GEOGRAPHIC_DATA]" at bounding box center [538, 406] width 230 height 21
type input "21638, [GEOGRAPHIC_DATA], [GEOGRAPHIC_DATA]"
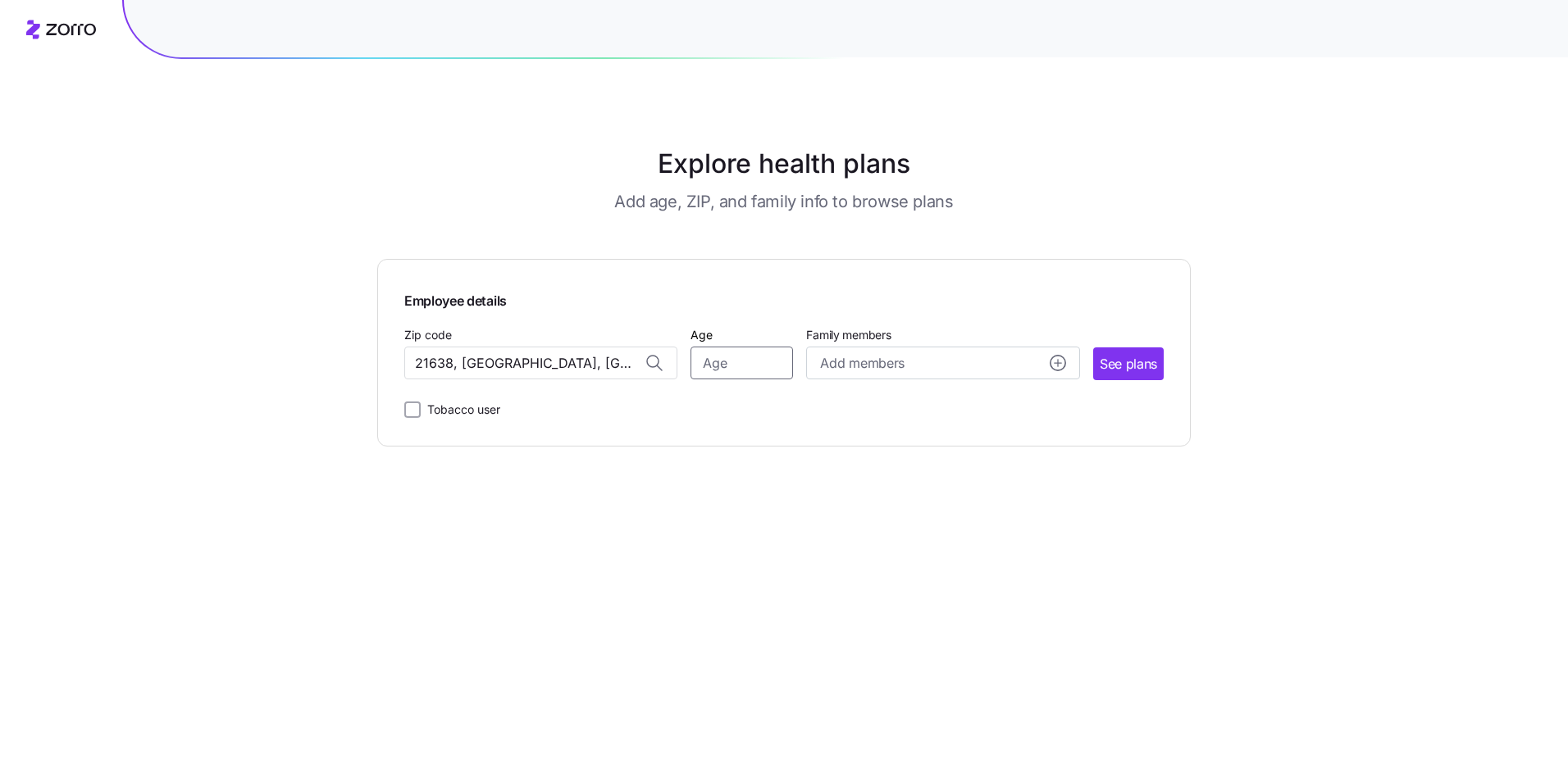
click at [754, 363] on input "Age" at bounding box center [742, 364] width 103 height 33
type input "35"
click at [1121, 361] on span "See plans" at bounding box center [1128, 364] width 57 height 21
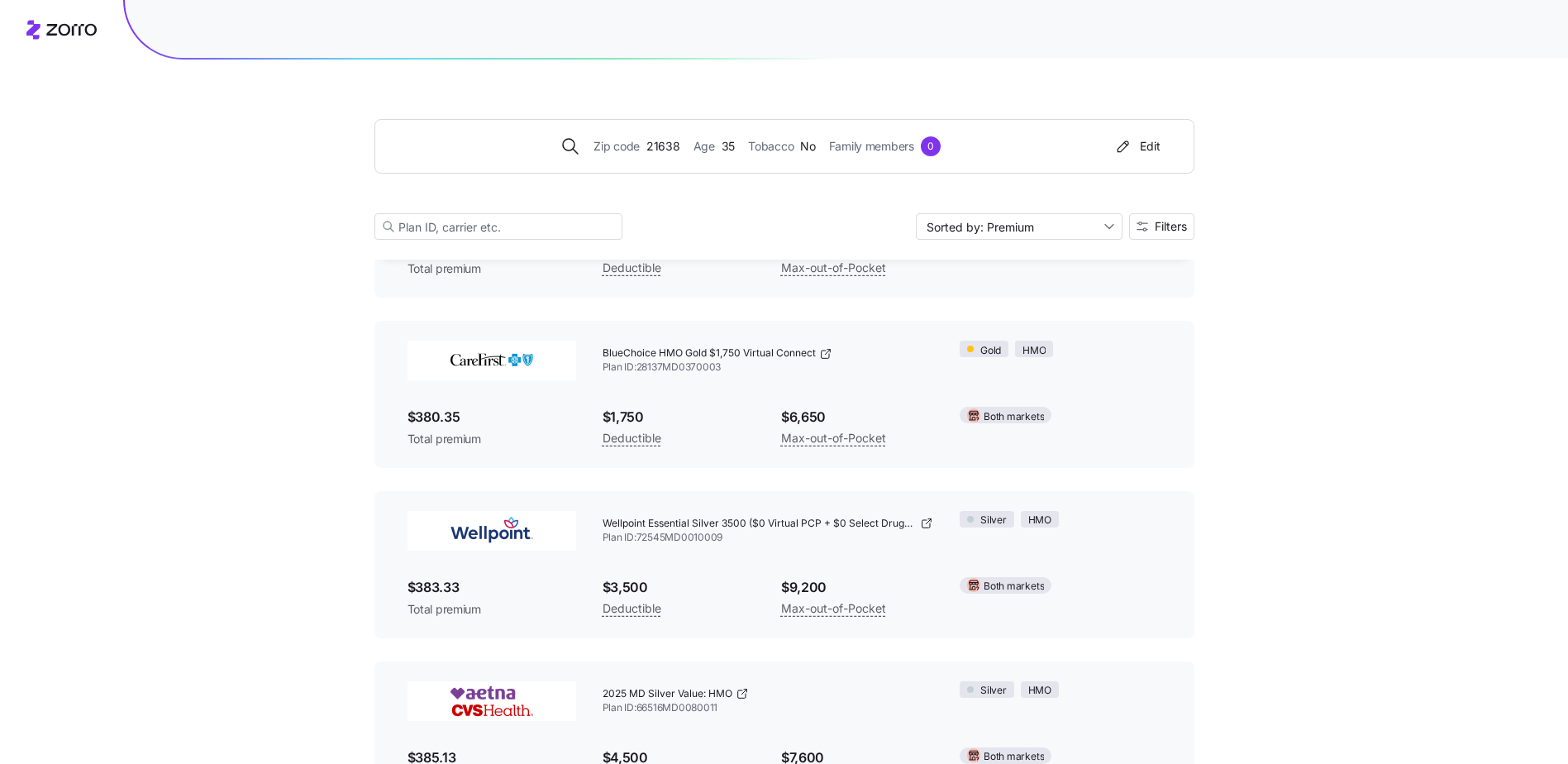
scroll to position [5211, 0]
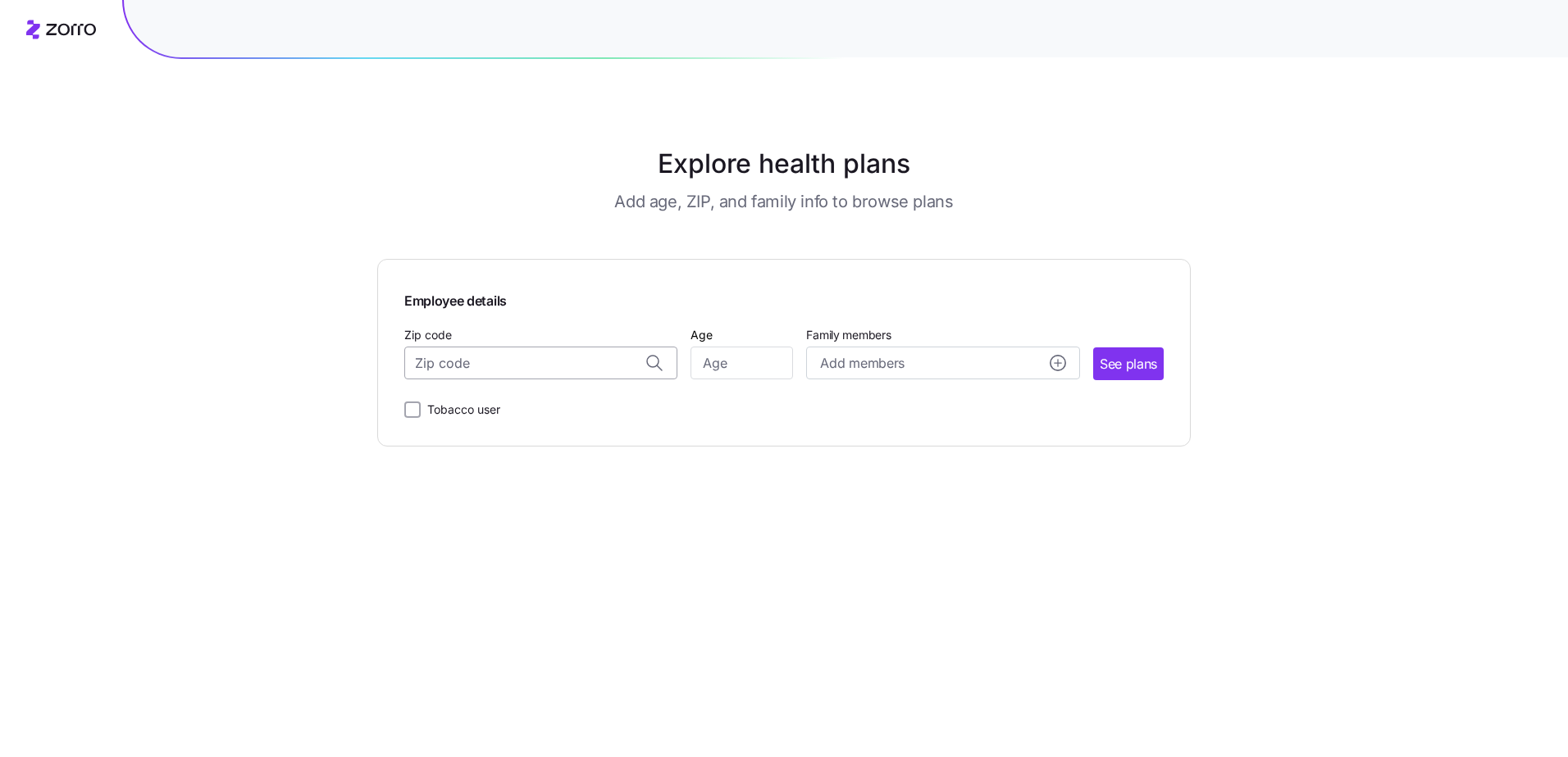
click at [581, 361] on input "Zip code" at bounding box center [541, 364] width 273 height 33
type input "21638"
click at [750, 360] on input "Age" at bounding box center [742, 364] width 103 height 33
type input "61"
click at [858, 362] on span "Add members" at bounding box center [862, 364] width 84 height 21
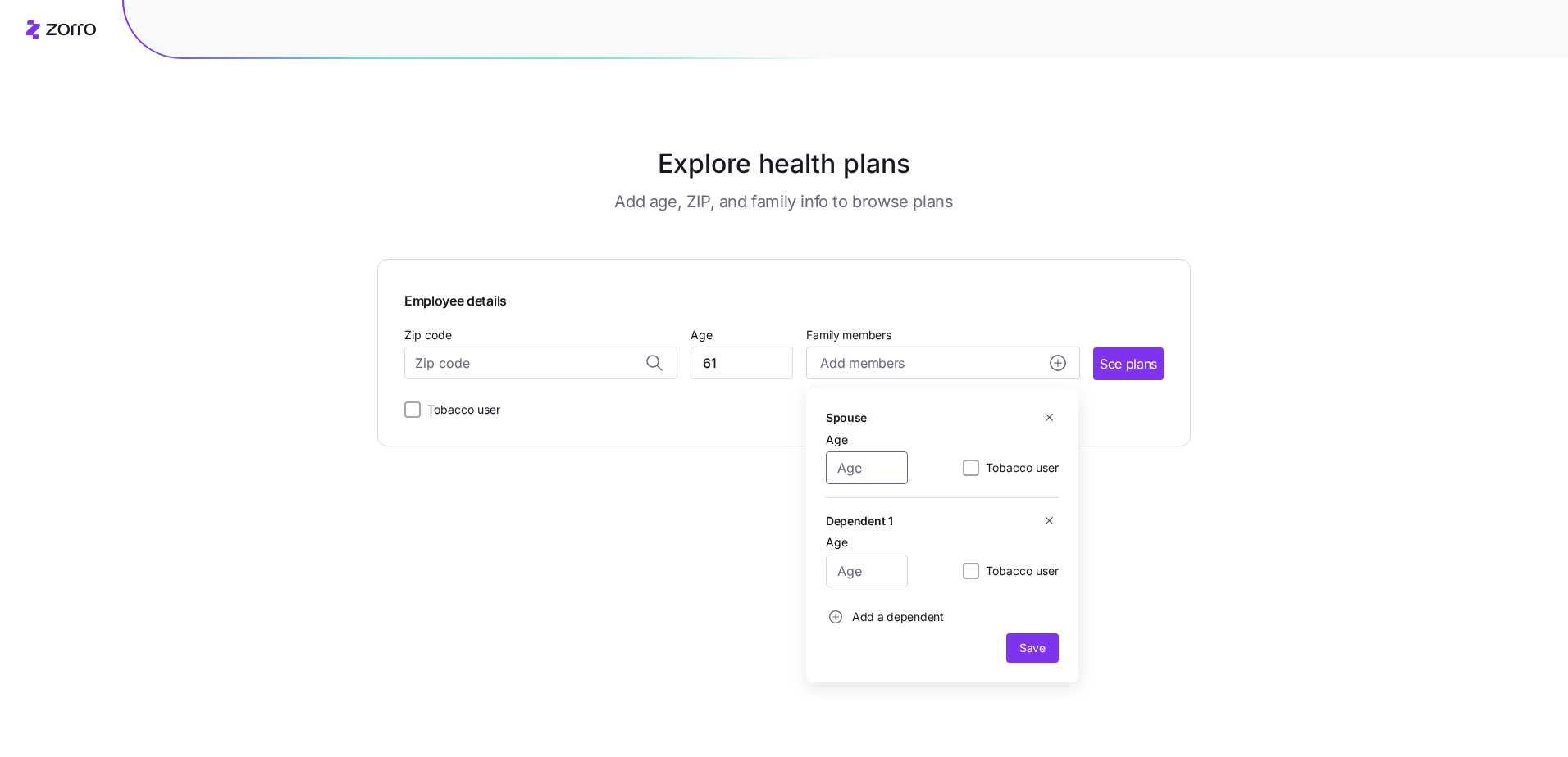
click at [851, 477] on input "Age" at bounding box center [867, 468] width 82 height 33
type input "199"
click at [1038, 649] on span "Save" at bounding box center [1033, 649] width 27 height 17
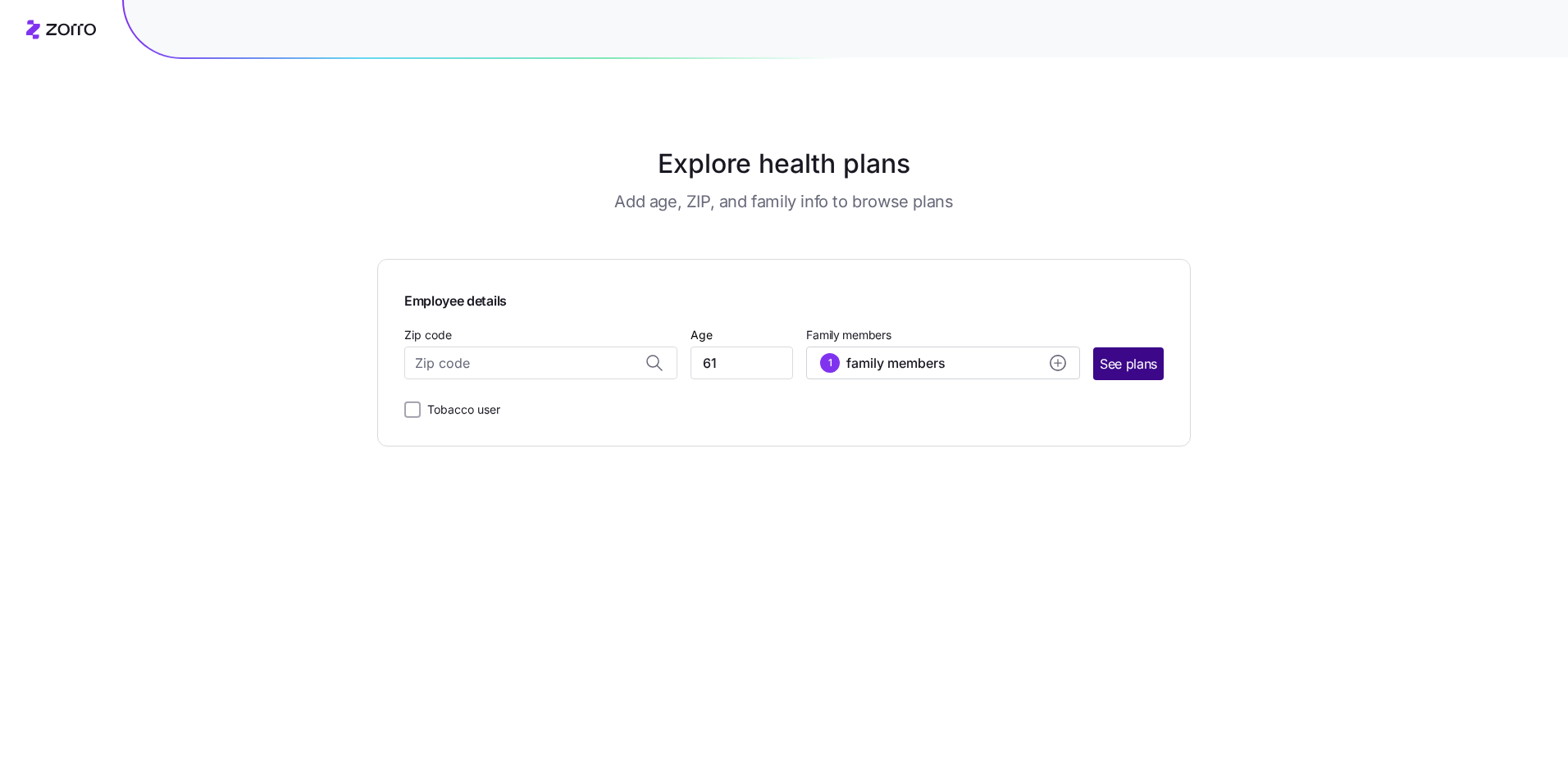
click at [1145, 369] on span "See plans" at bounding box center [1128, 364] width 57 height 21
click at [457, 360] on input "Zip code" at bounding box center [541, 364] width 273 height 33
click at [480, 413] on span "21638, [GEOGRAPHIC_DATA], [GEOGRAPHIC_DATA]" at bounding box center [538, 406] width 230 height 21
type input "21638, [GEOGRAPHIC_DATA], [GEOGRAPHIC_DATA]"
click at [1135, 368] on span "See plans" at bounding box center [1128, 364] width 57 height 21
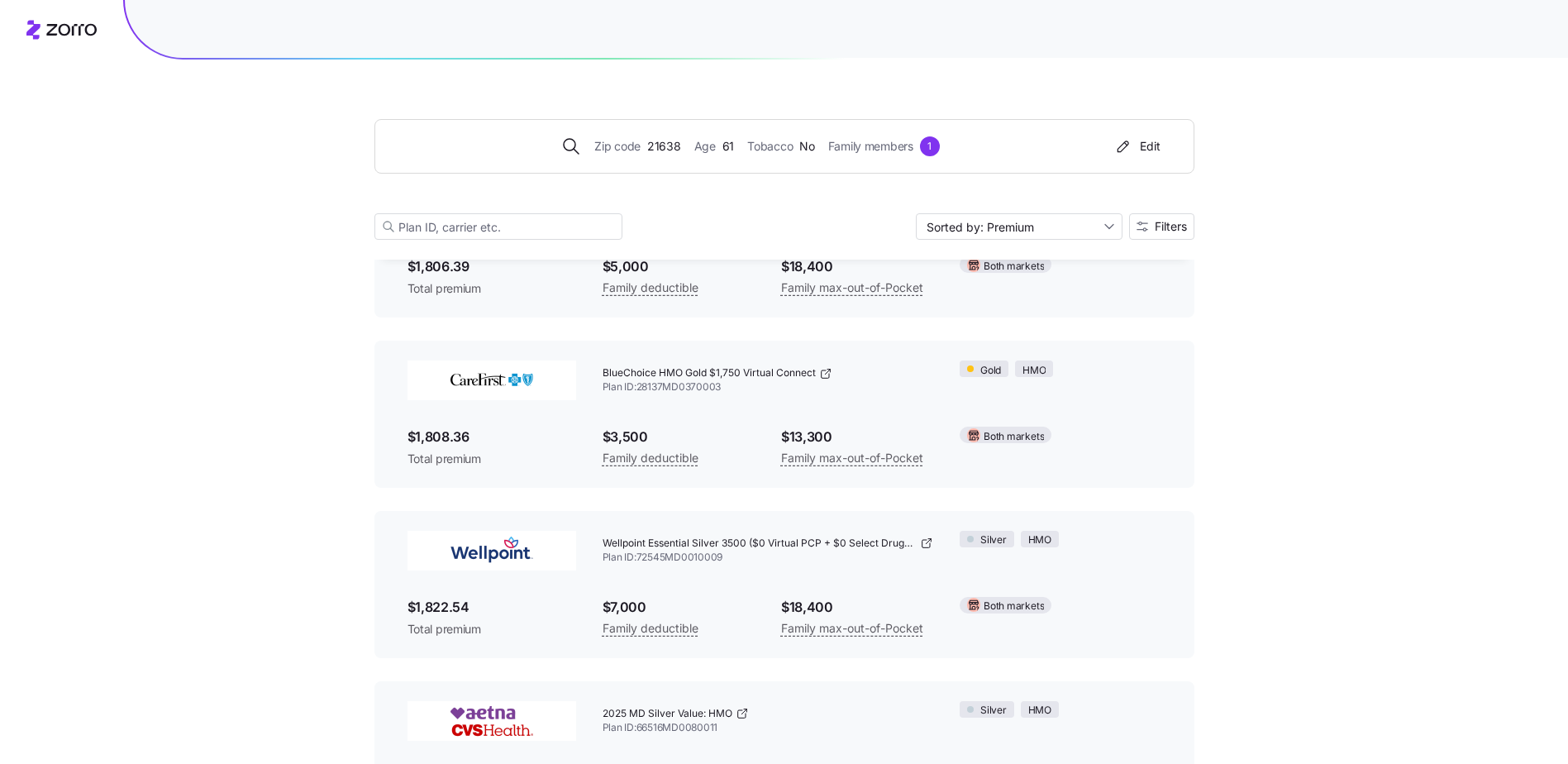
scroll to position [5211, 0]
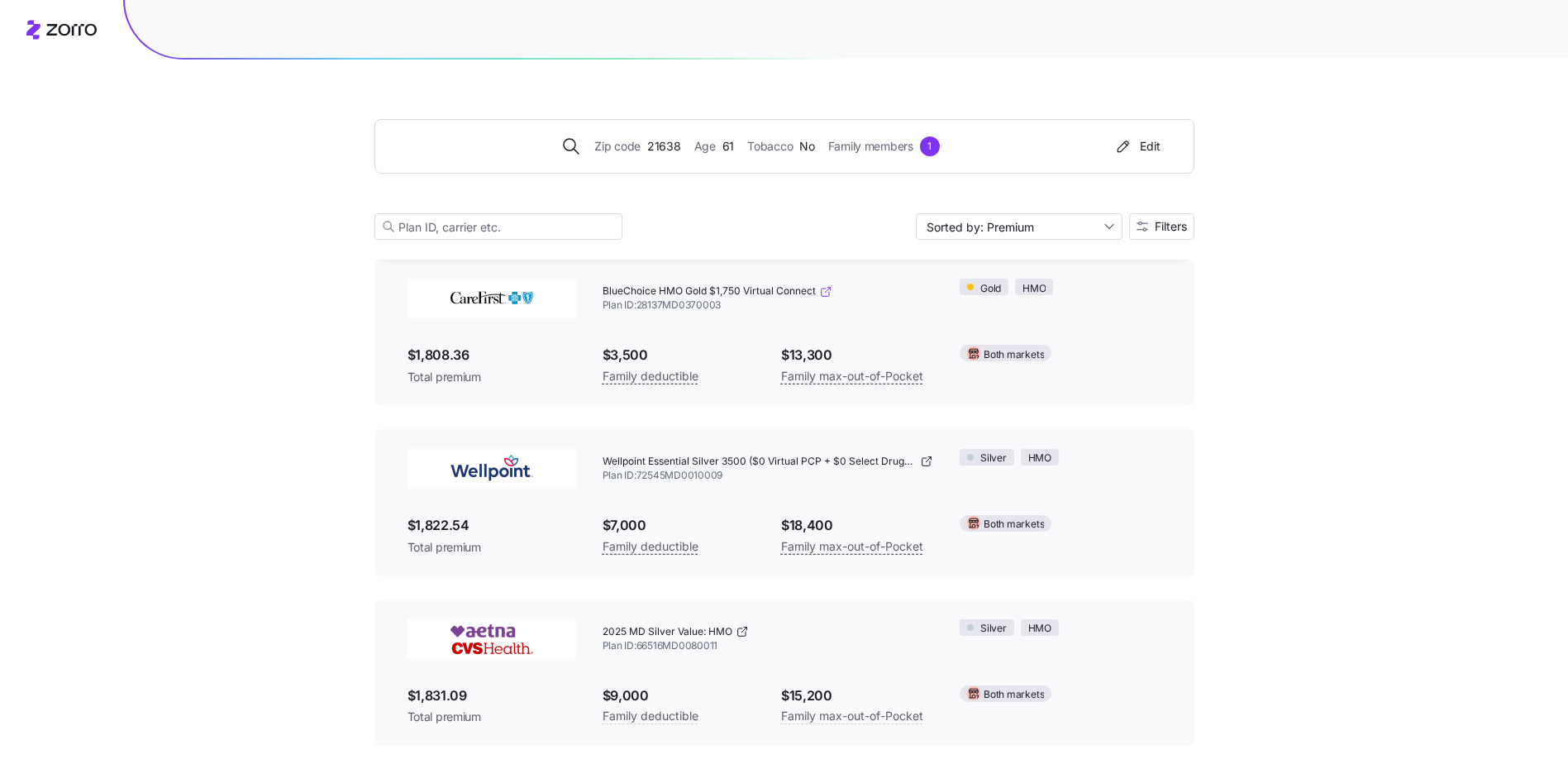
click at [828, 294] on icon at bounding box center [826, 292] width 13 height 13
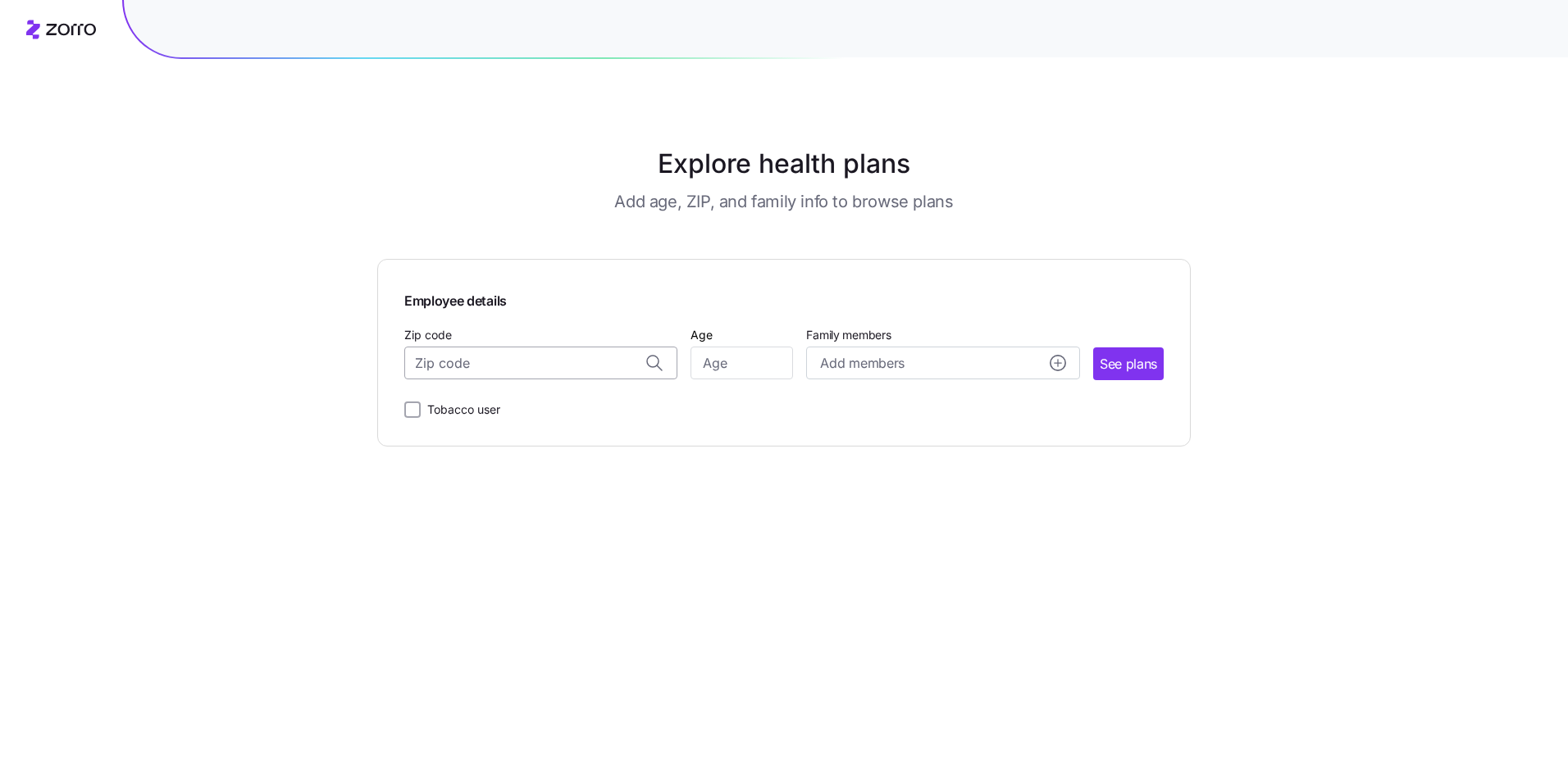
click at [559, 367] on input "Zip code" at bounding box center [541, 364] width 273 height 33
click at [580, 403] on span "21638, [GEOGRAPHIC_DATA], [GEOGRAPHIC_DATA]" at bounding box center [538, 406] width 230 height 21
type input "21638, [GEOGRAPHIC_DATA], [GEOGRAPHIC_DATA]"
click at [749, 359] on input "Age" at bounding box center [742, 364] width 103 height 33
type input "62"
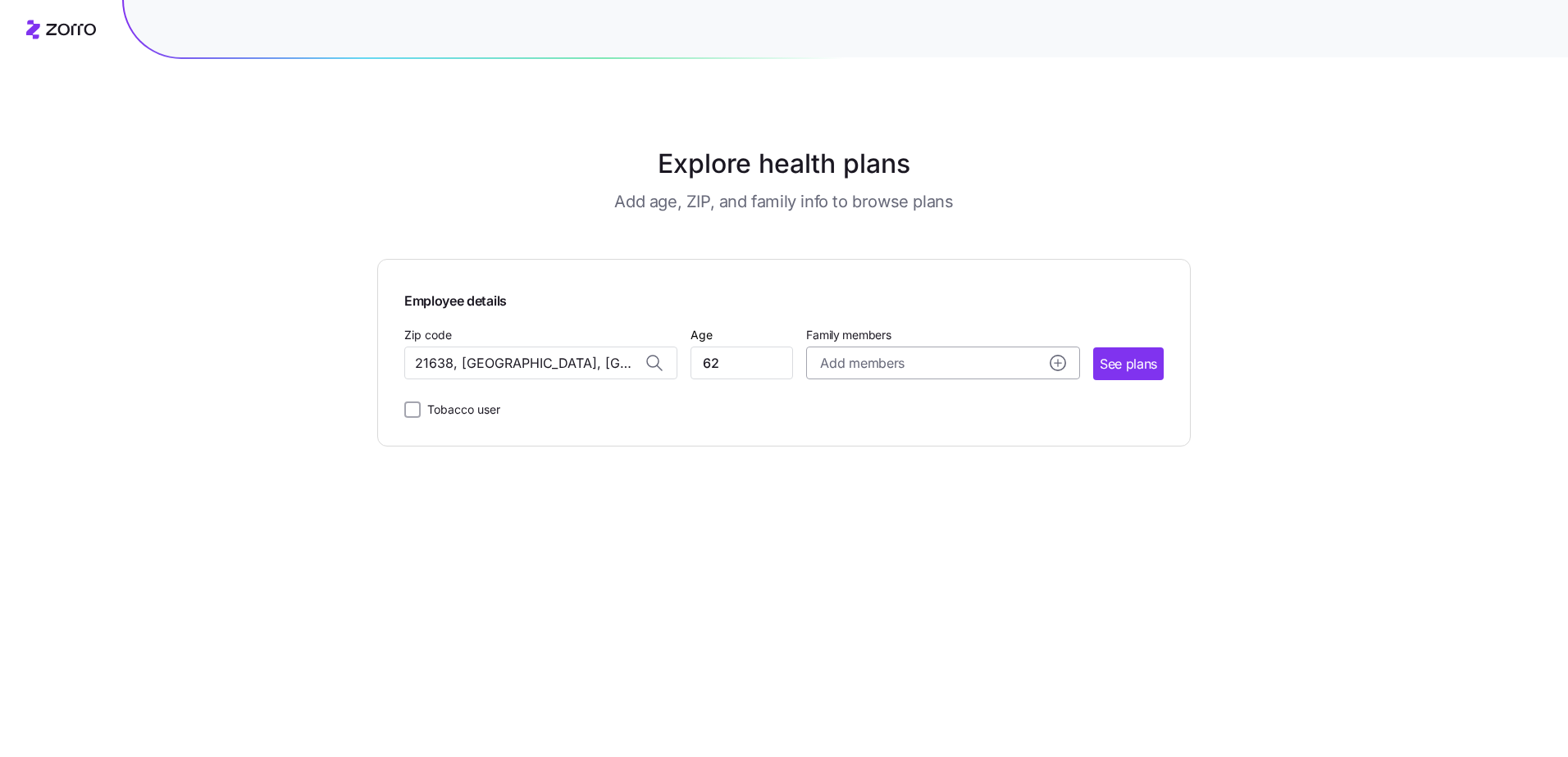
click at [837, 364] on span "Add members" at bounding box center [862, 364] width 84 height 21
click at [864, 479] on input "Age" at bounding box center [867, 468] width 82 height 33
type input "62"
click at [1032, 643] on span "Save" at bounding box center [1033, 649] width 27 height 17
click at [1122, 366] on span "See plans" at bounding box center [1128, 364] width 57 height 21
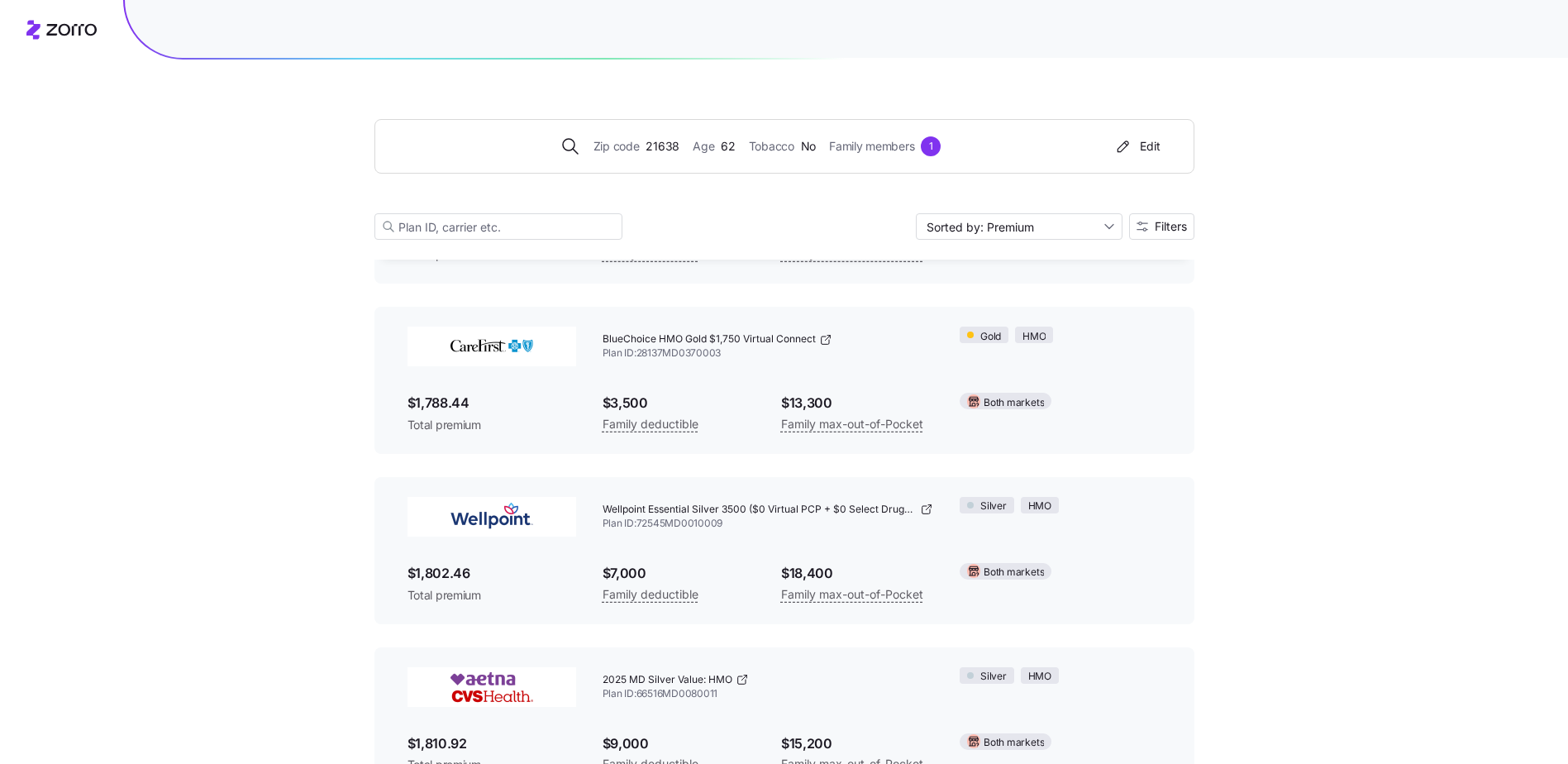
scroll to position [5211, 0]
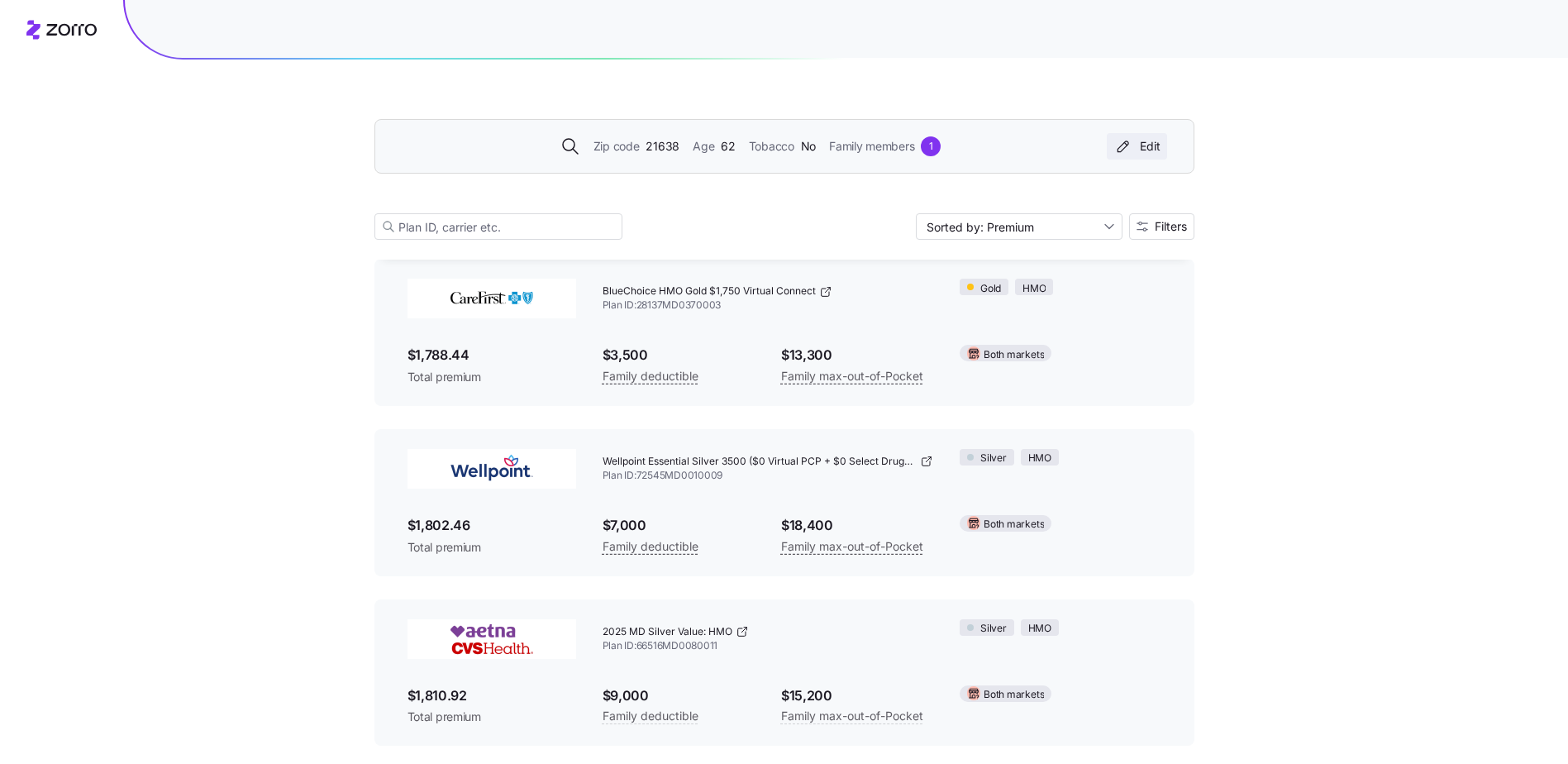
click at [1152, 149] on div "Edit" at bounding box center [1137, 146] width 47 height 17
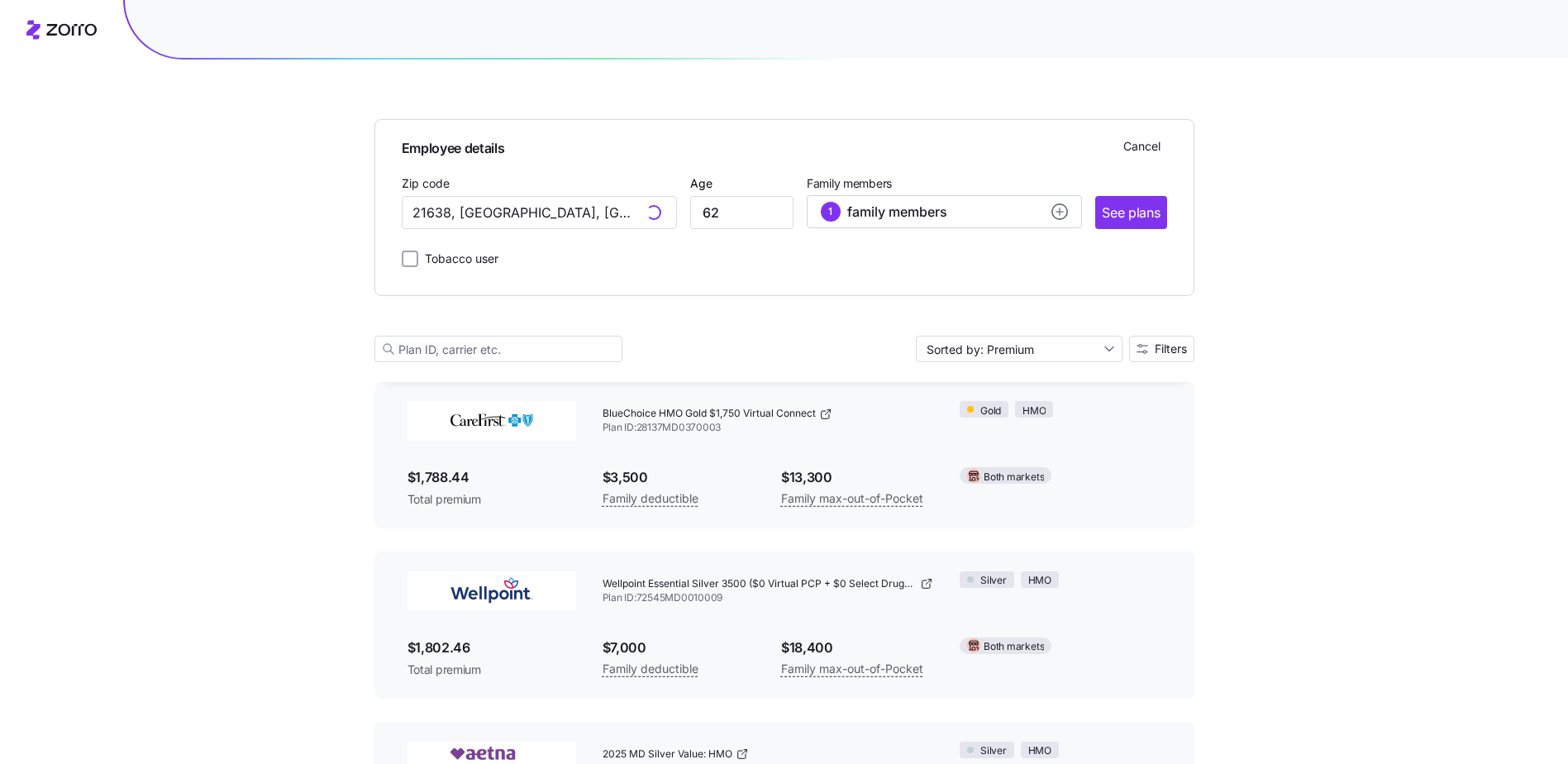
scroll to position [5334, 0]
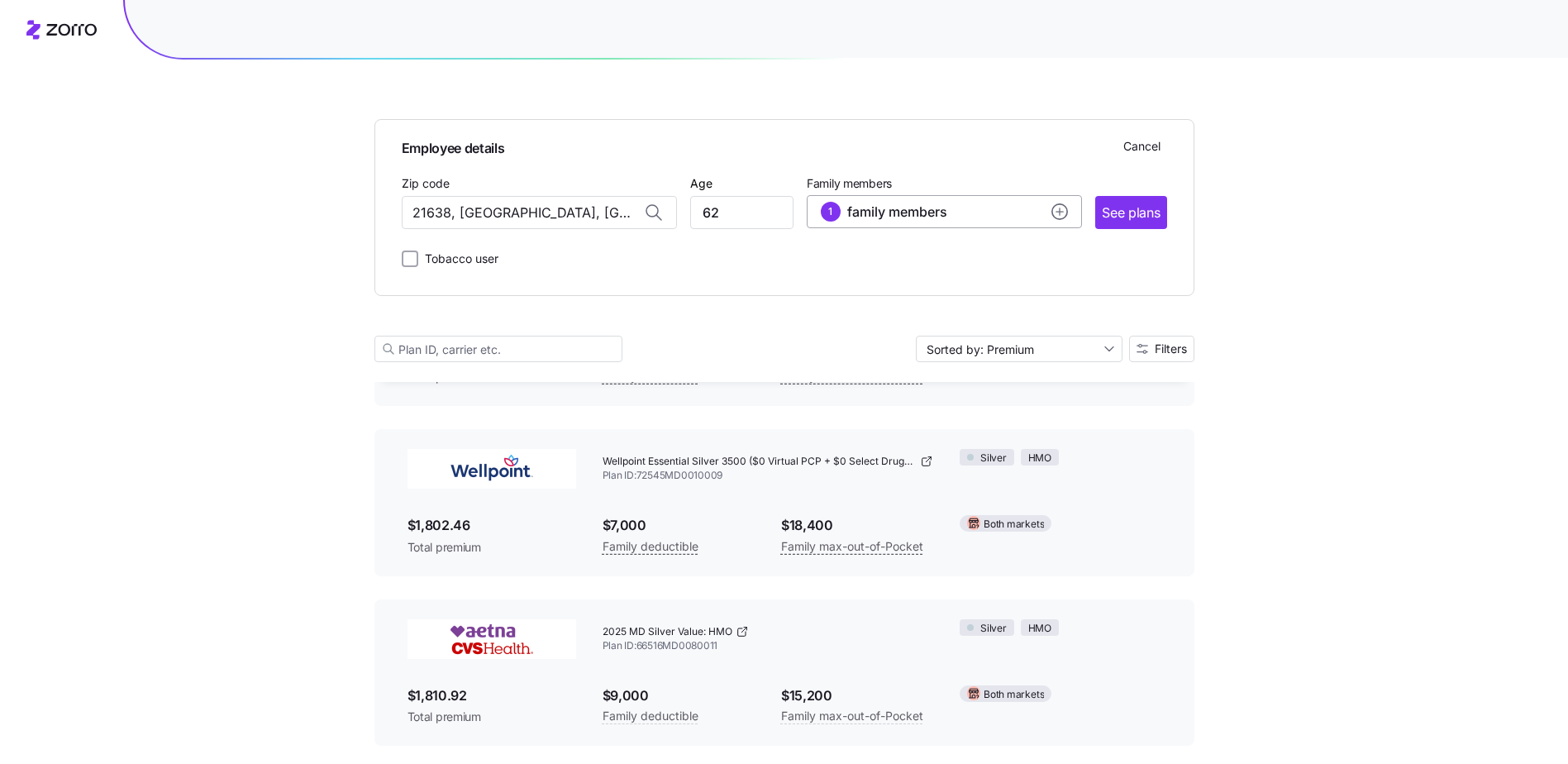
click at [941, 216] on span "family members" at bounding box center [897, 211] width 100 height 20
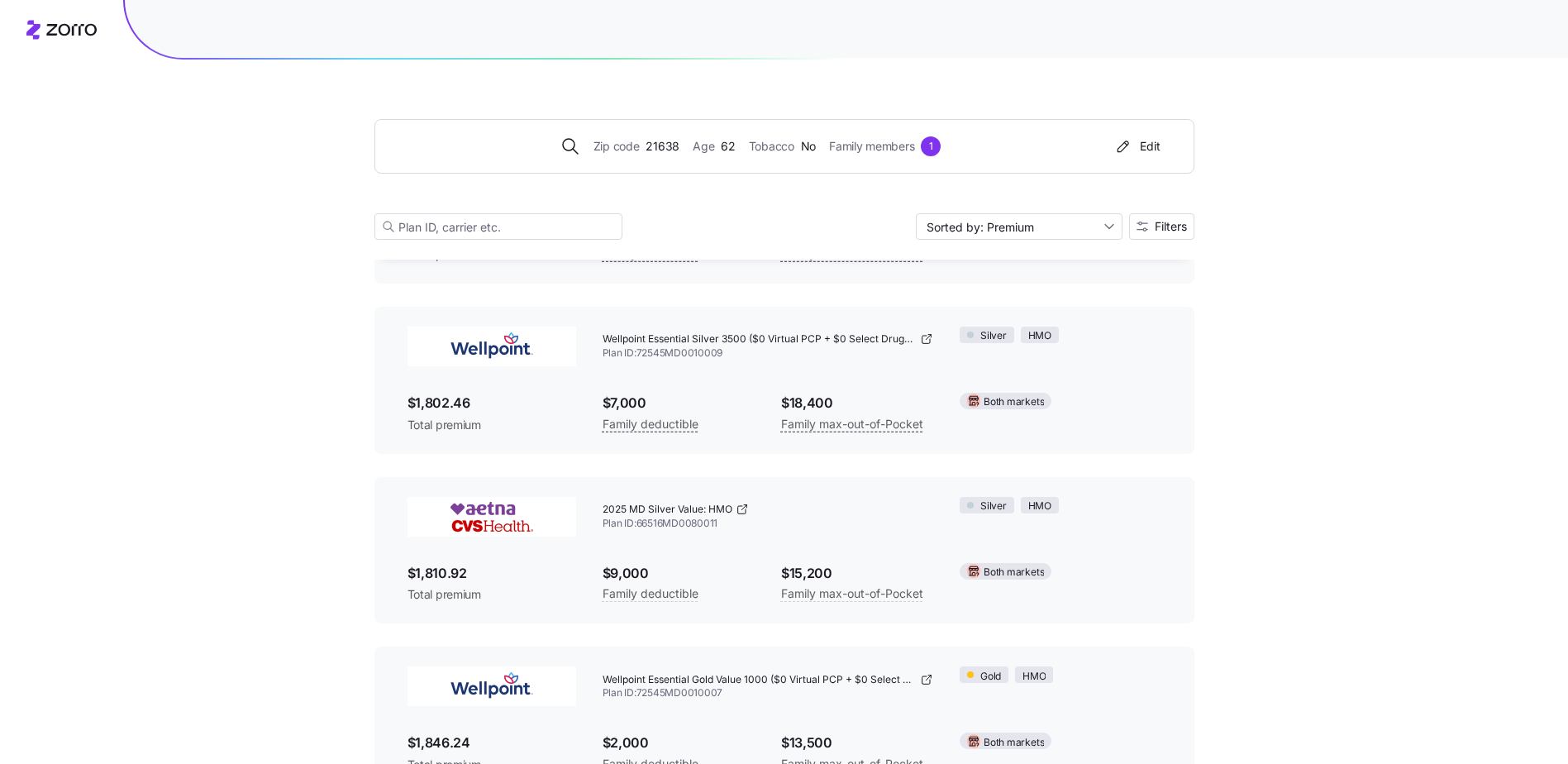
scroll to position [5211, 0]
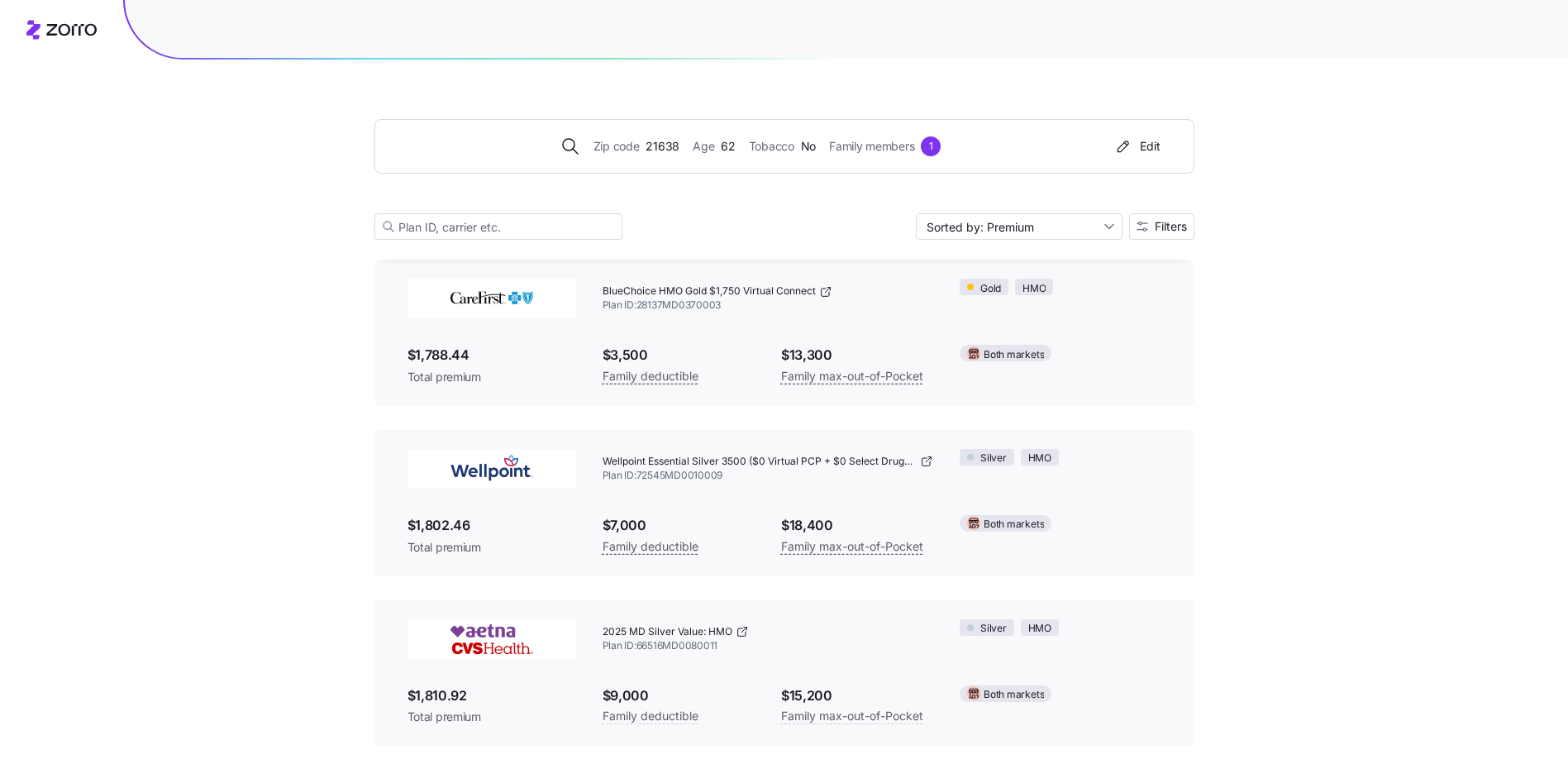
click at [976, 114] on div "Zip code 21638 Age [DEMOGRAPHIC_DATA] Tobacco No Family members 1 Edit Sorted b…" at bounding box center [784, 159] width 820 height 200
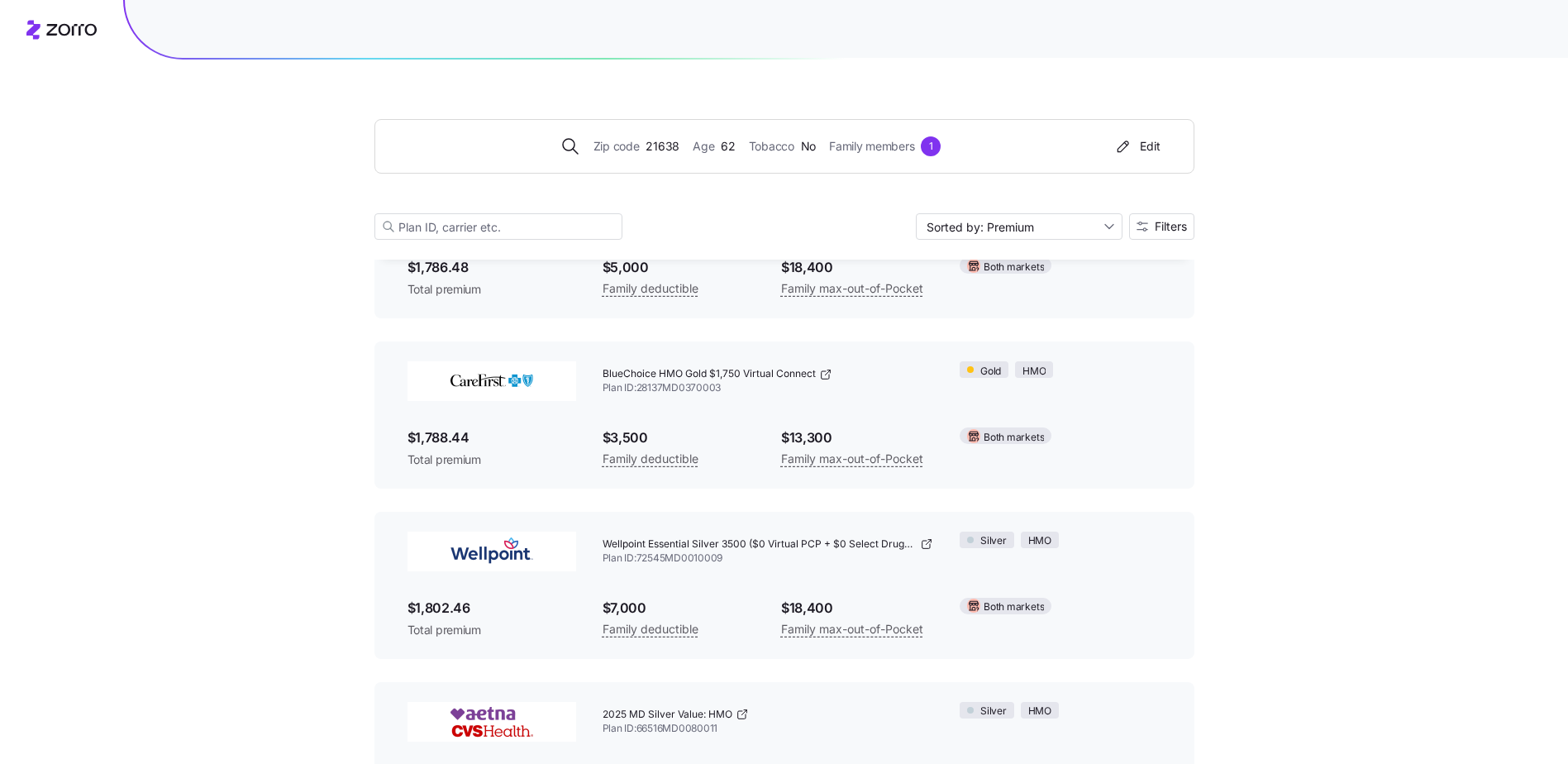
scroll to position [5046, 0]
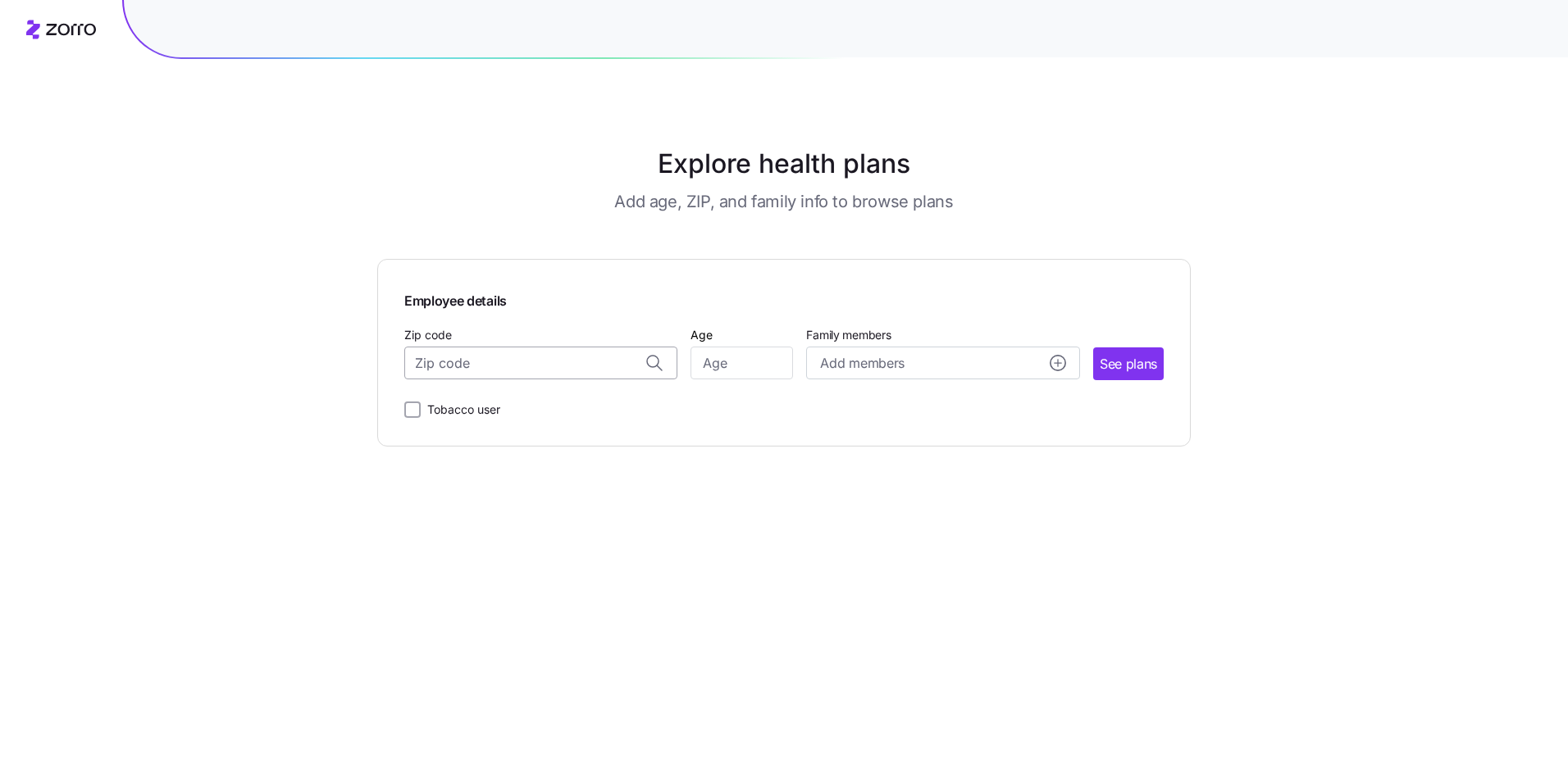
click at [508, 368] on input "Zip code" at bounding box center [541, 364] width 273 height 33
type input "21638"
click at [755, 364] on input "Age" at bounding box center [742, 364] width 103 height 33
type input "61"
click at [899, 361] on span "Add members" at bounding box center [862, 364] width 84 height 21
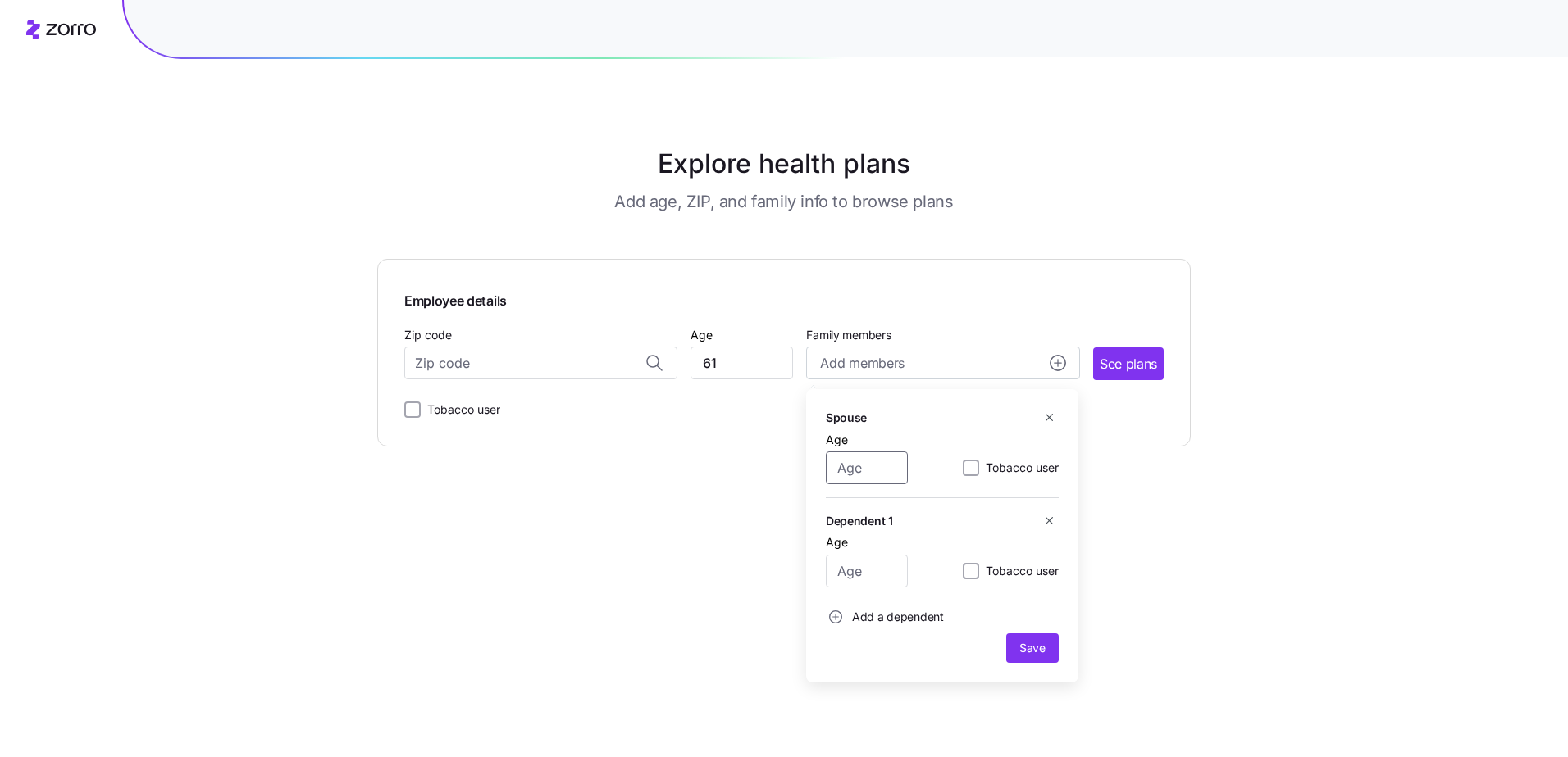
click at [874, 467] on input "Age" at bounding box center [867, 468] width 82 height 33
type input "60"
click at [1031, 644] on span "Save" at bounding box center [1033, 649] width 27 height 17
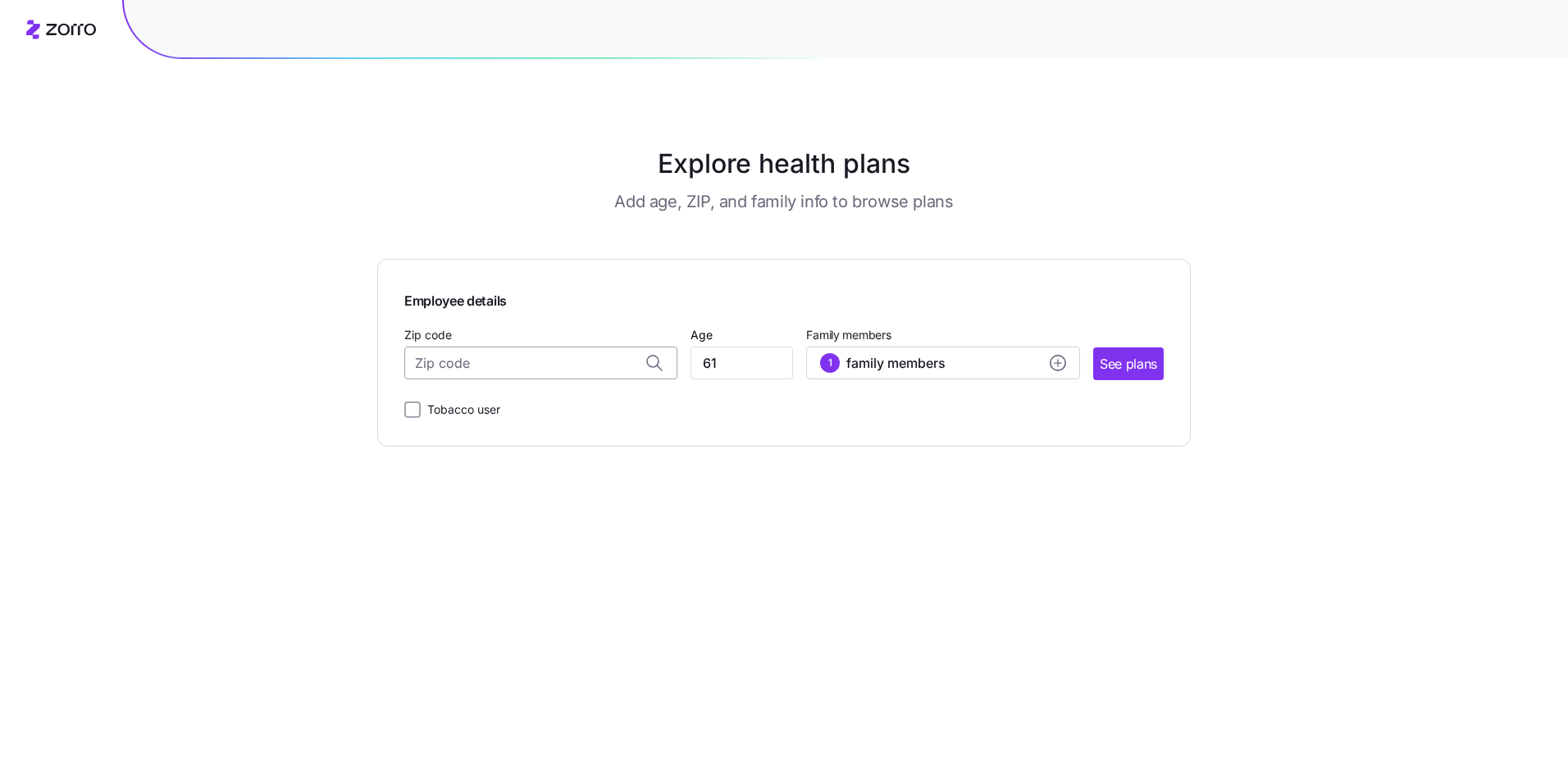
click at [493, 364] on input "Zip code" at bounding box center [541, 364] width 273 height 33
click at [492, 411] on span "21638, [GEOGRAPHIC_DATA], [GEOGRAPHIC_DATA]" at bounding box center [538, 406] width 230 height 21
type input "21638, [GEOGRAPHIC_DATA], [GEOGRAPHIC_DATA]"
click at [1123, 371] on span "See plans" at bounding box center [1128, 364] width 57 height 21
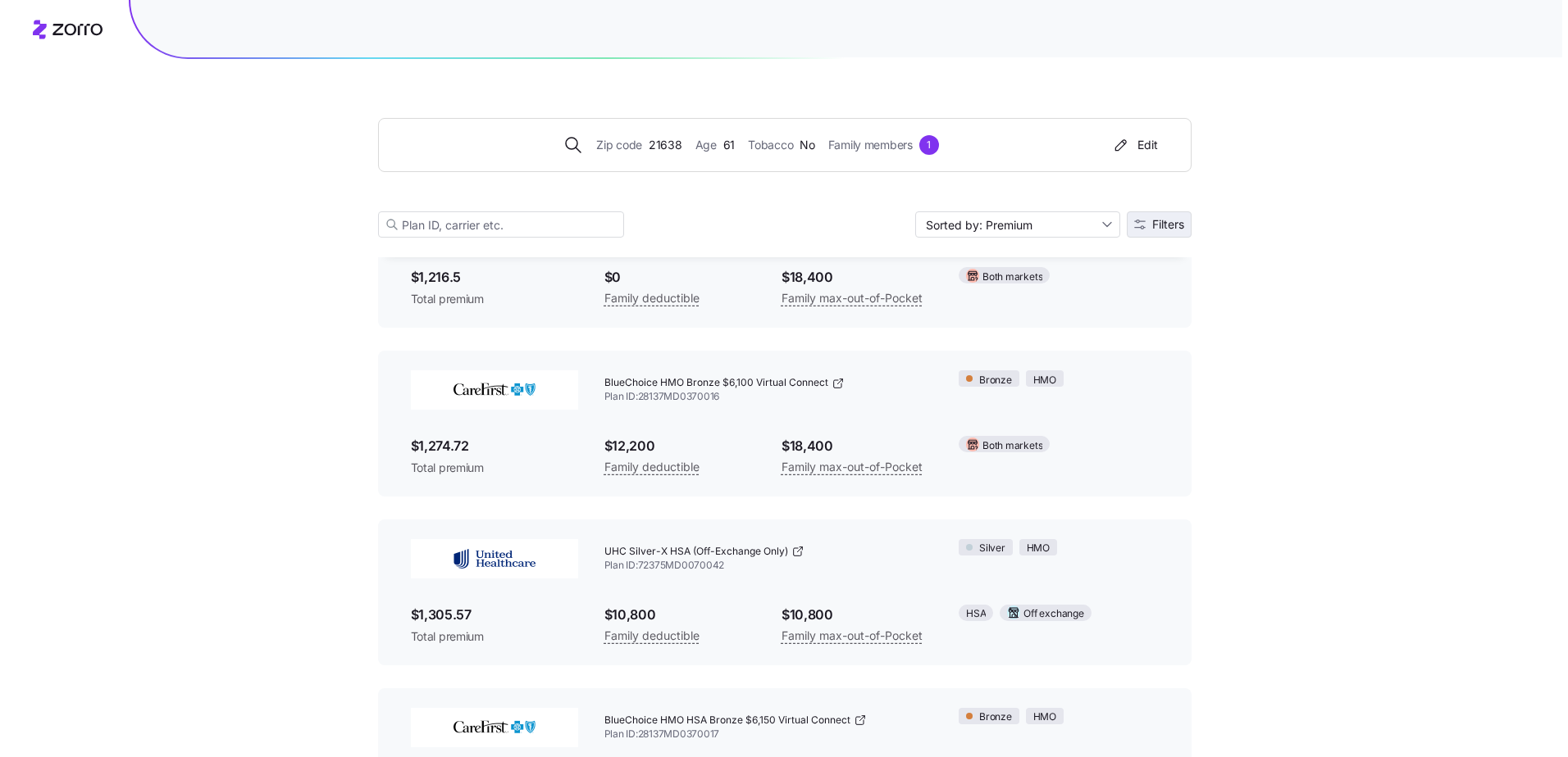
scroll to position [774, 0]
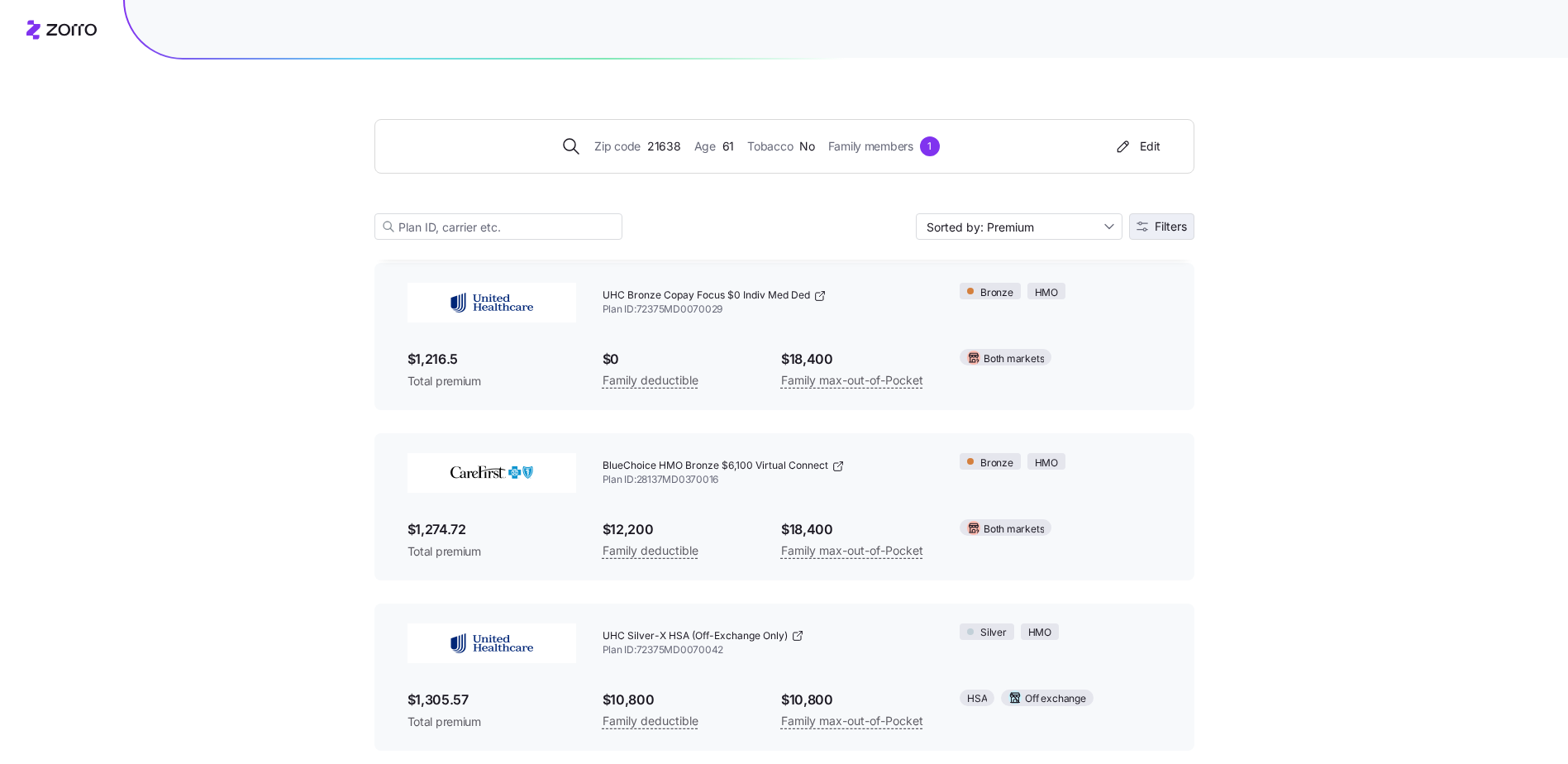
click at [1172, 232] on span "Filters" at bounding box center [1170, 227] width 33 height 12
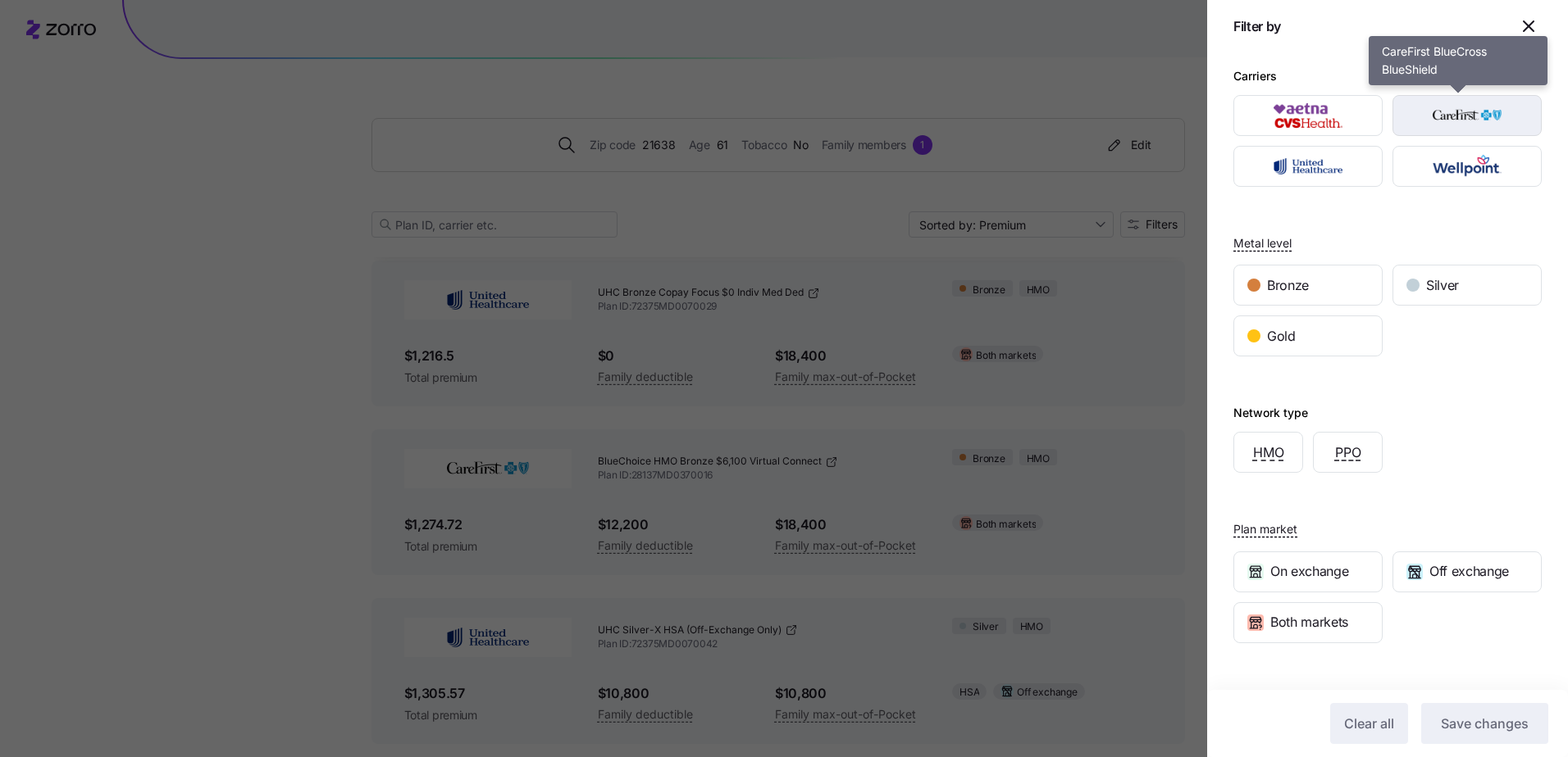
click at [1435, 117] on img "button" at bounding box center [1467, 116] width 120 height 33
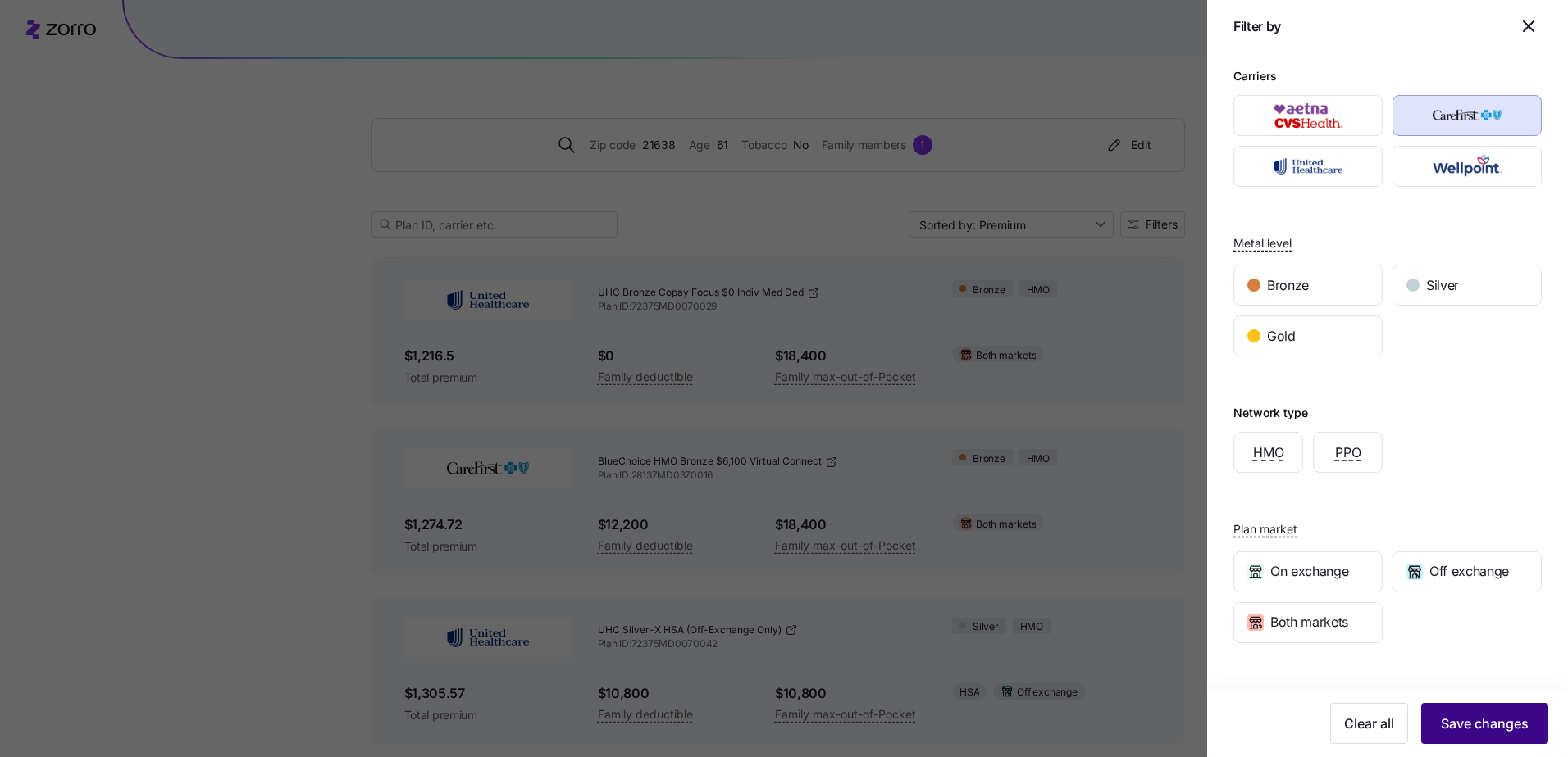
click at [1463, 724] on span "Save changes" at bounding box center [1485, 724] width 88 height 20
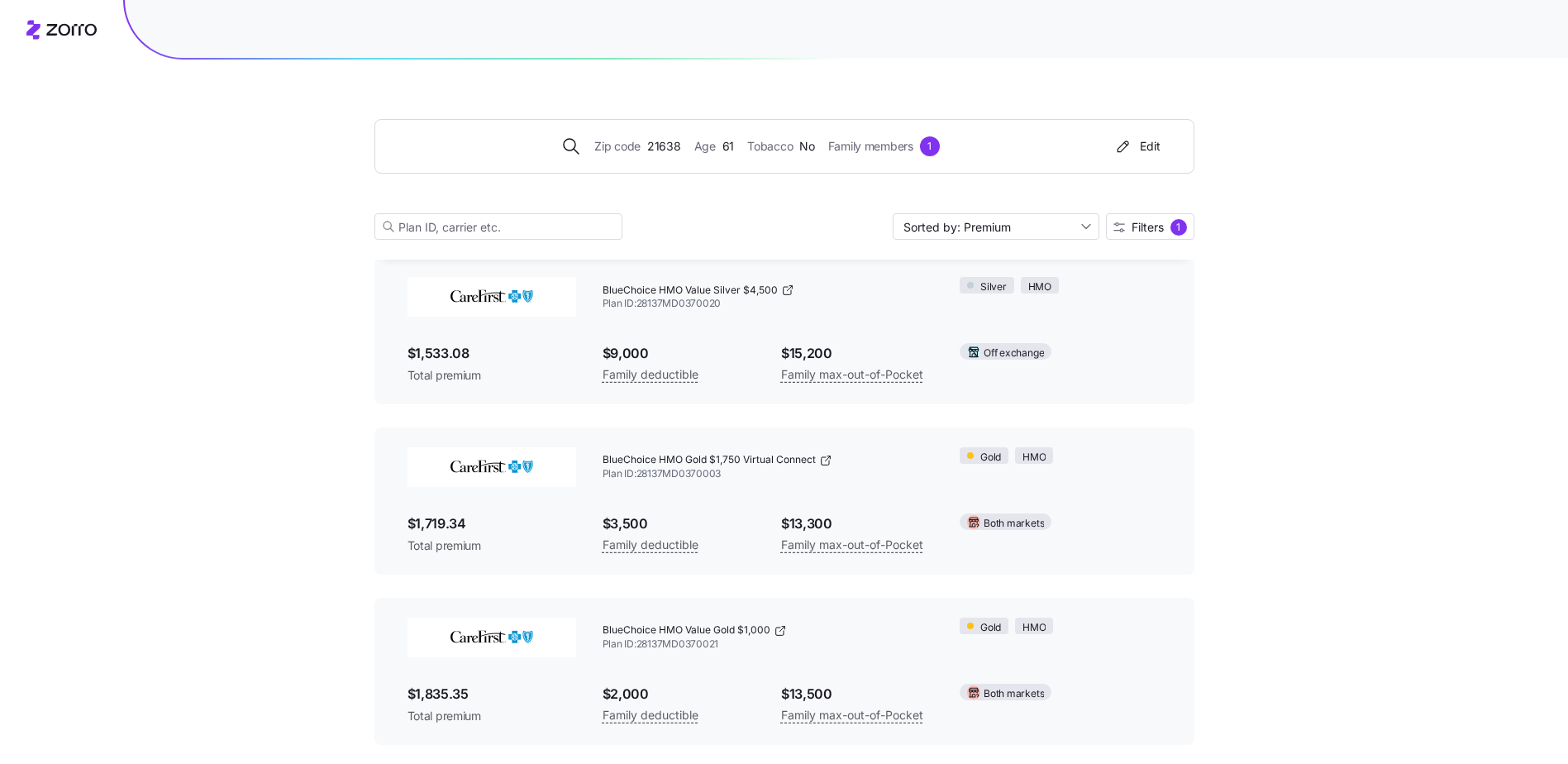
scroll to position [578, 0]
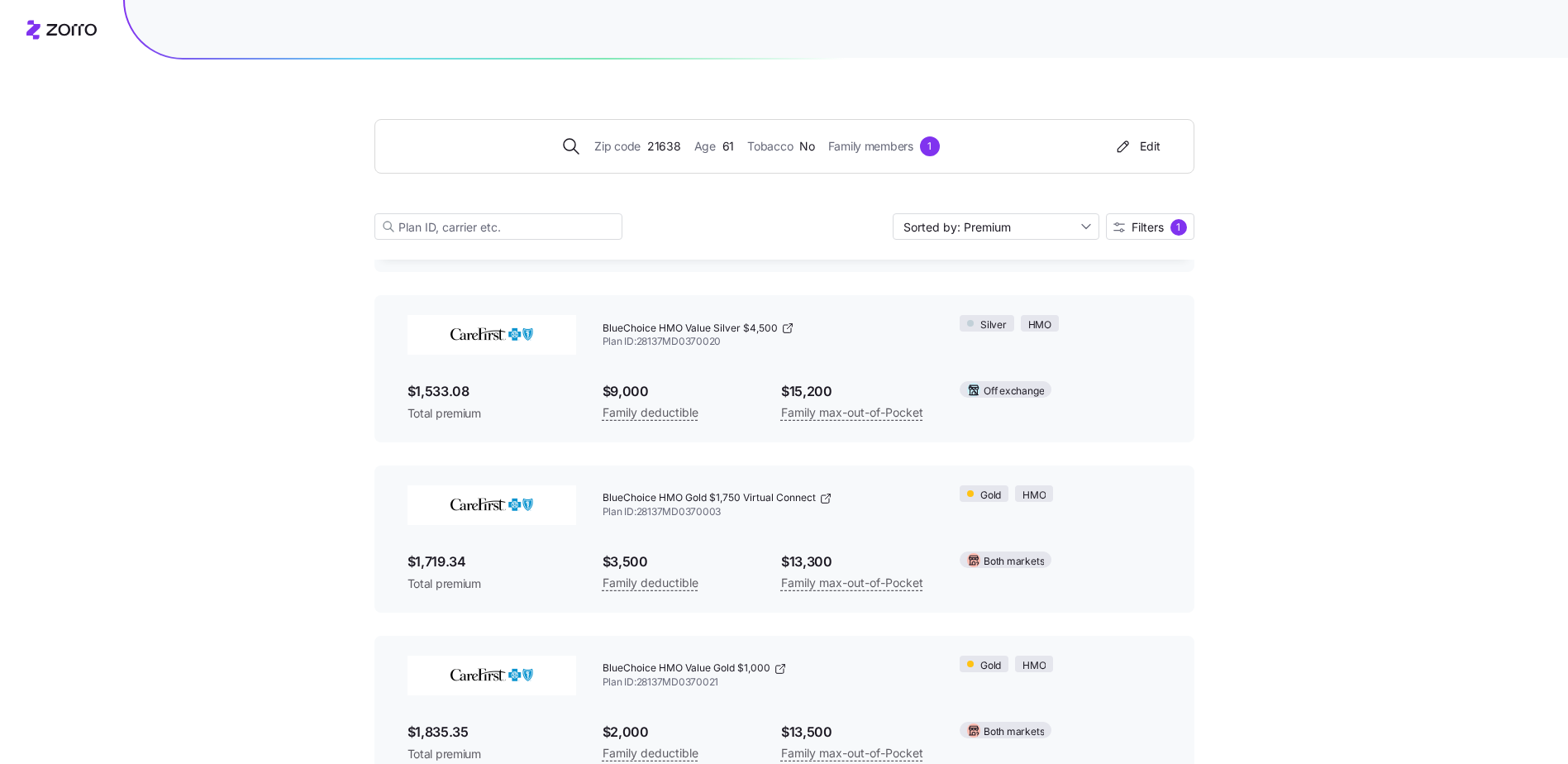
click at [1312, 215] on div "Zip code 21638 Age [DEMOGRAPHIC_DATA] Tobacco No Family members 1 Edit Sorted b…" at bounding box center [784, 527] width 1568 height 2213
